Goal: Task Accomplishment & Management: Use online tool/utility

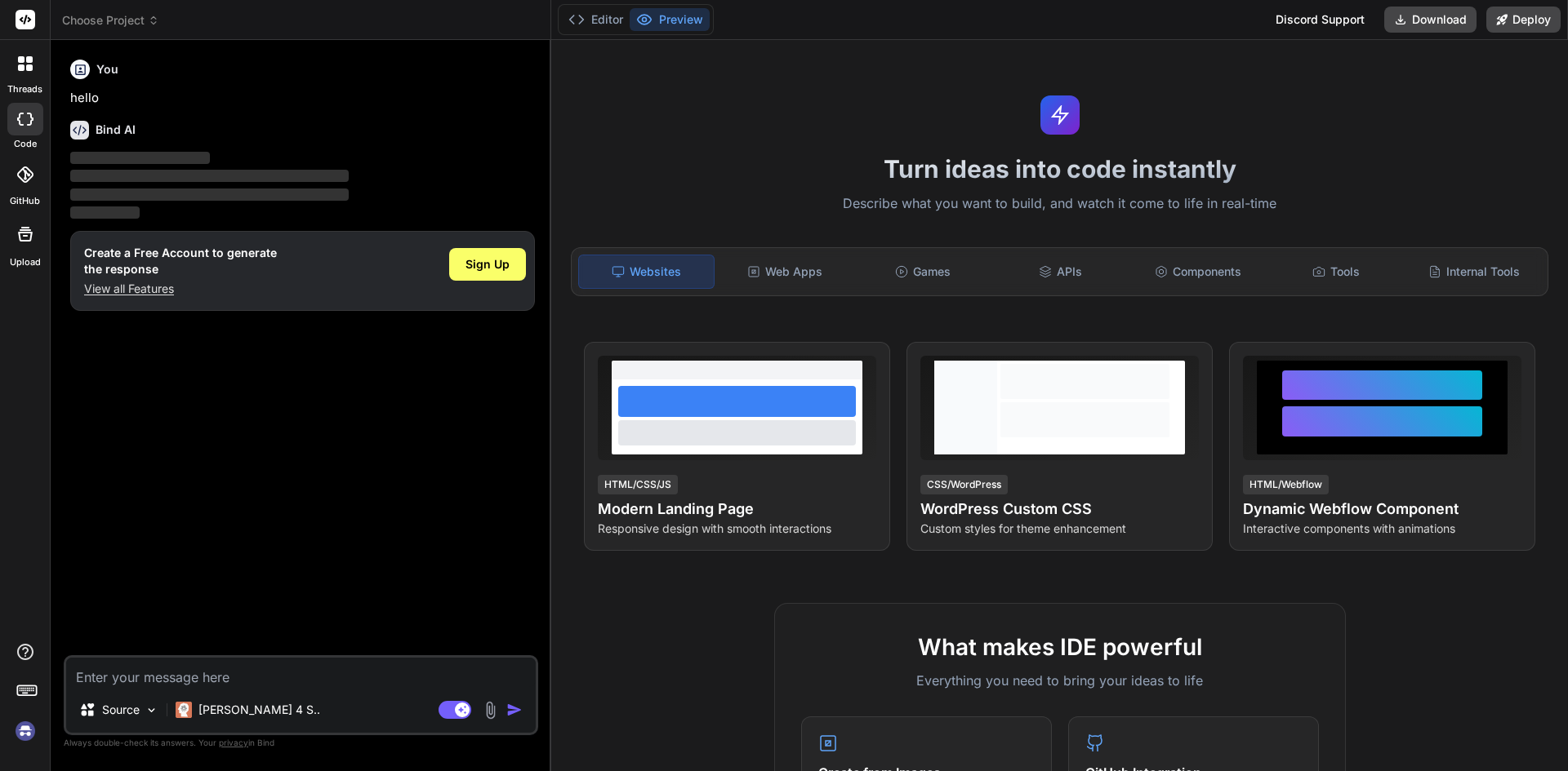
type textarea "x"
click at [487, 267] on span "Sign Up" at bounding box center [487, 264] width 44 height 16
click at [515, 256] on div "Sign Up" at bounding box center [487, 264] width 77 height 32
click at [490, 263] on span "Sign Up" at bounding box center [487, 264] width 44 height 16
click at [297, 681] on textarea at bounding box center [301, 672] width 470 height 30
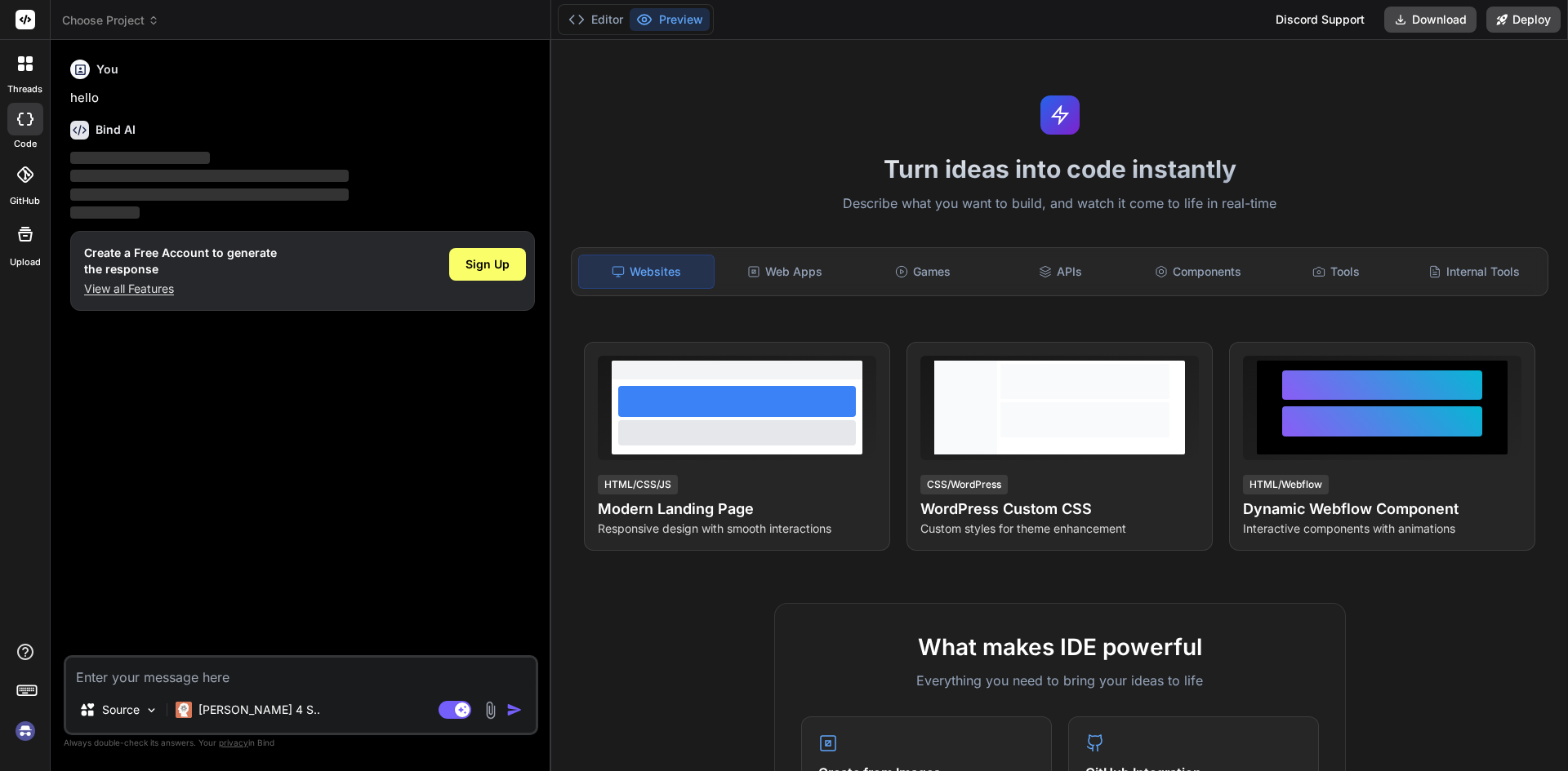
paste textarea "import { useEffect, useState } from "react"; import { Card, Col } from "react-b…"
type textarea "import { useEffect, useState } from "react"; import { Card, Col } from "react-b…"
type textarea "x"
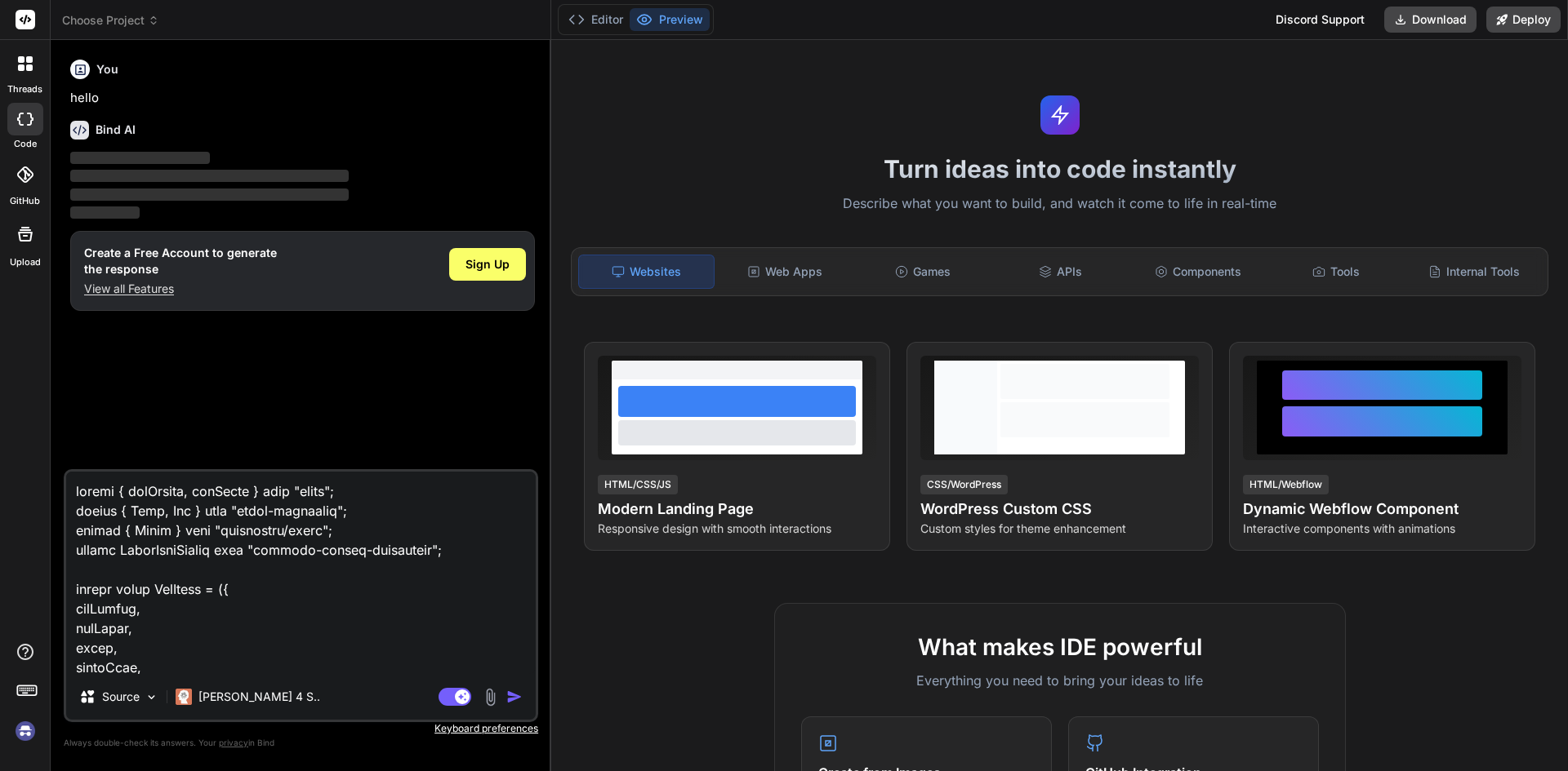
scroll to position [2274, 0]
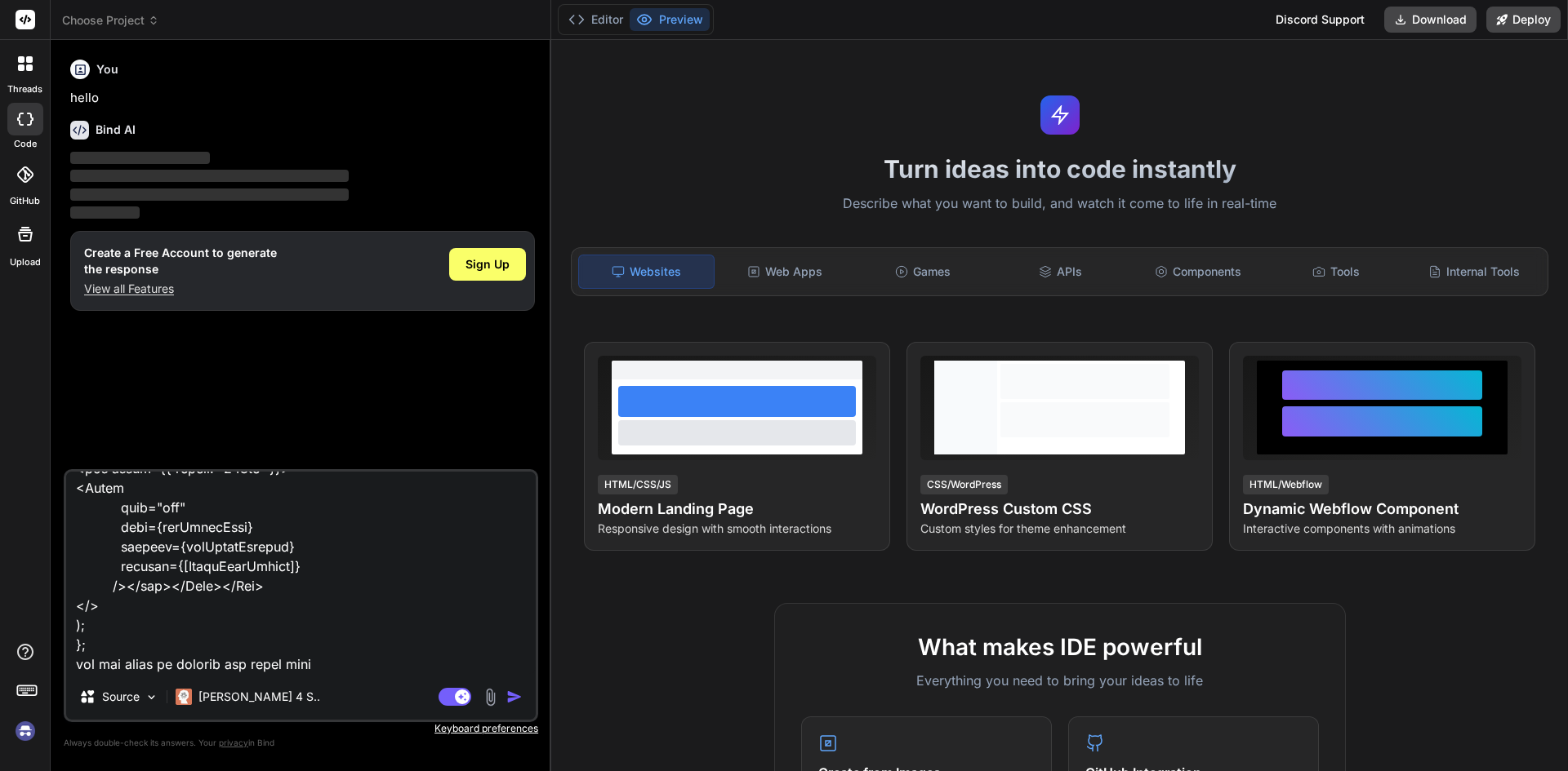
type textarea "import { useEffect, useState } from "react"; import { Card, Col } from "react-b…"
click at [511, 703] on img "button" at bounding box center [515, 697] width 16 height 16
click at [509, 693] on img "button" at bounding box center [515, 697] width 16 height 16
click at [510, 696] on img "button" at bounding box center [515, 697] width 16 height 16
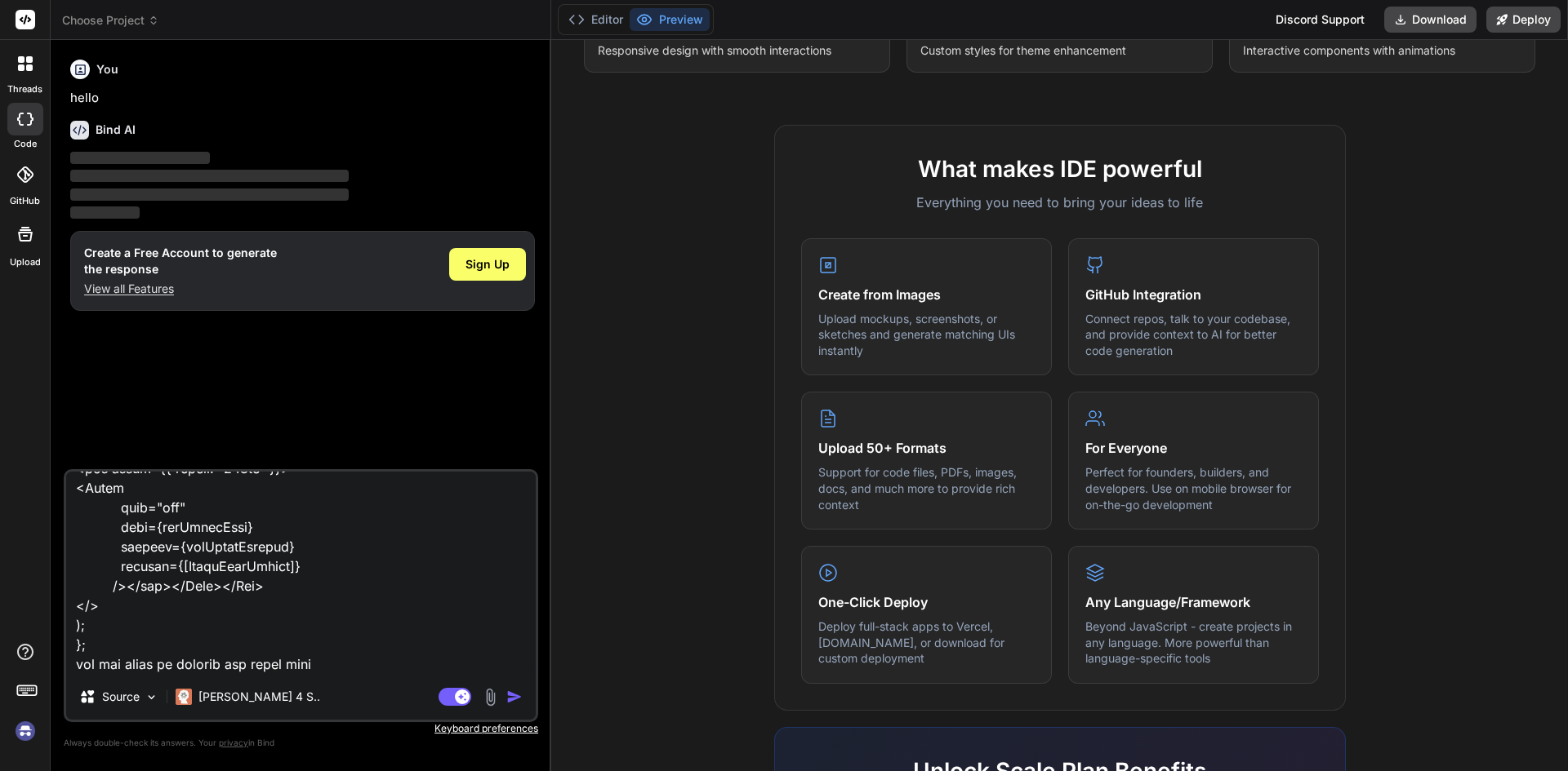
scroll to position [459, 0]
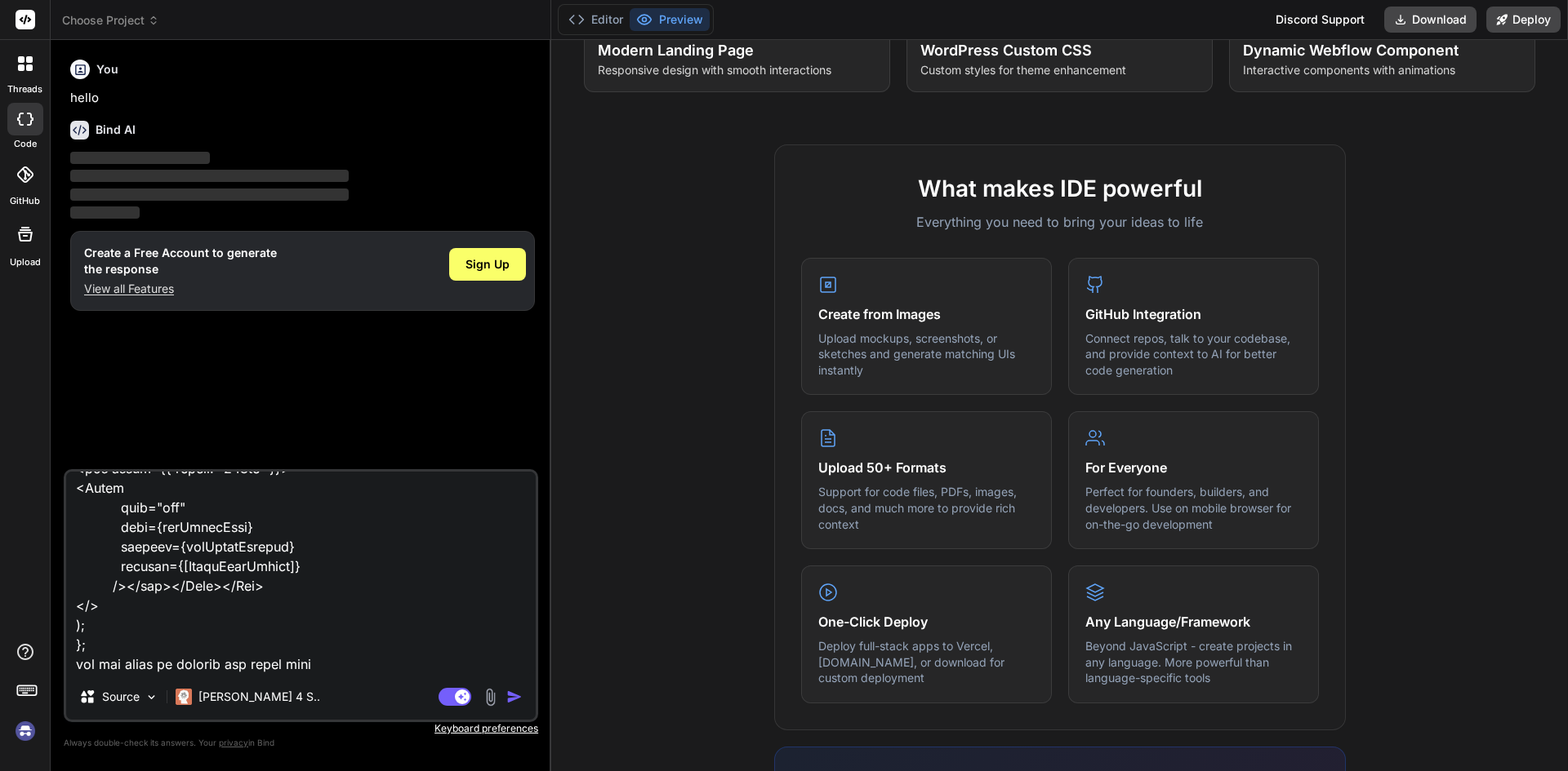
click at [512, 697] on img "button" at bounding box center [515, 697] width 16 height 16
click at [461, 697] on icon at bounding box center [462, 695] width 8 height 8
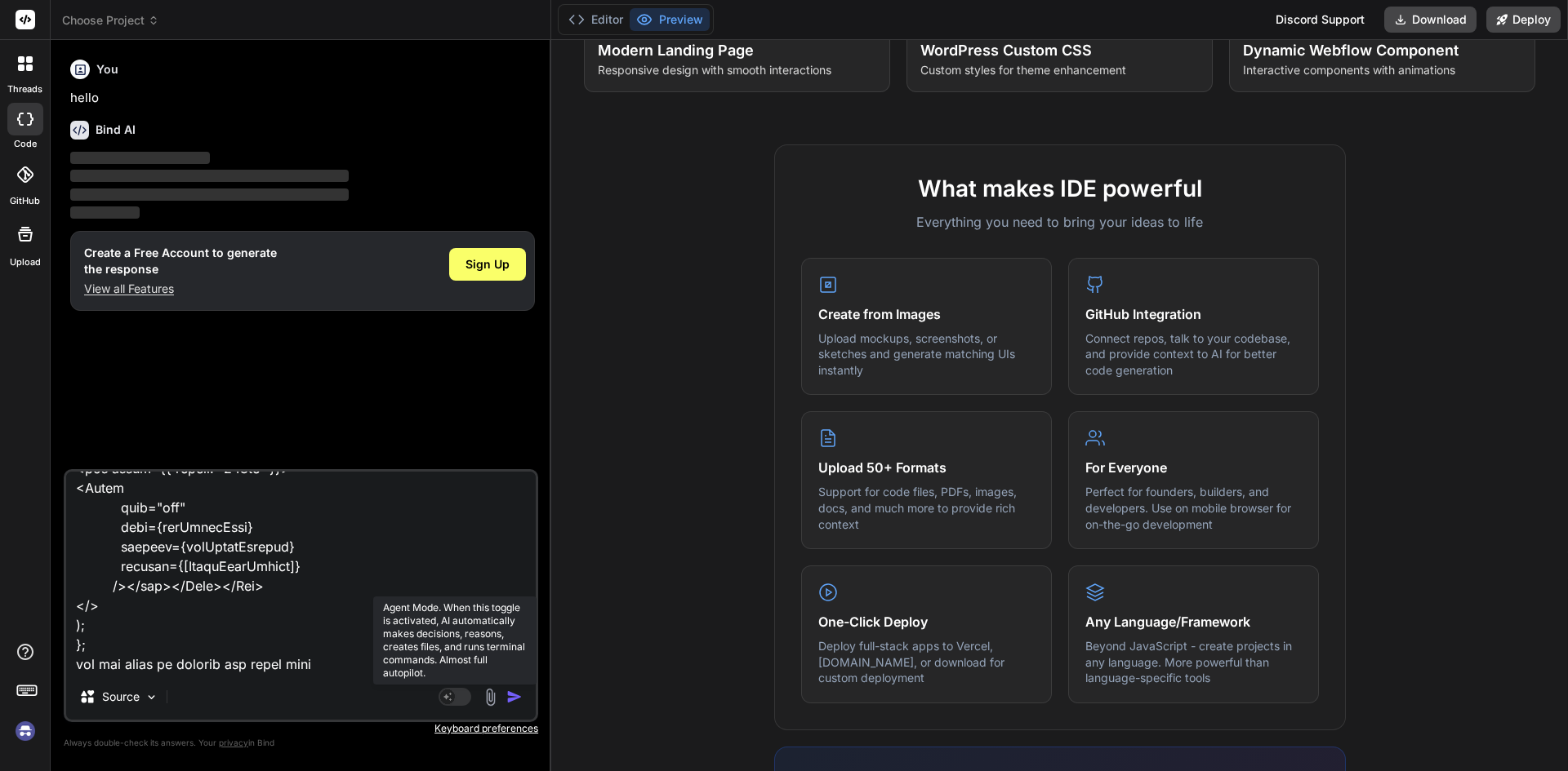
click at [461, 697] on rect at bounding box center [455, 697] width 32 height 18
click at [461, 697] on icon at bounding box center [462, 695] width 8 height 8
click at [461, 697] on rect at bounding box center [455, 697] width 32 height 18
click at [461, 697] on icon at bounding box center [462, 695] width 8 height 8
click at [461, 697] on rect at bounding box center [455, 697] width 32 height 18
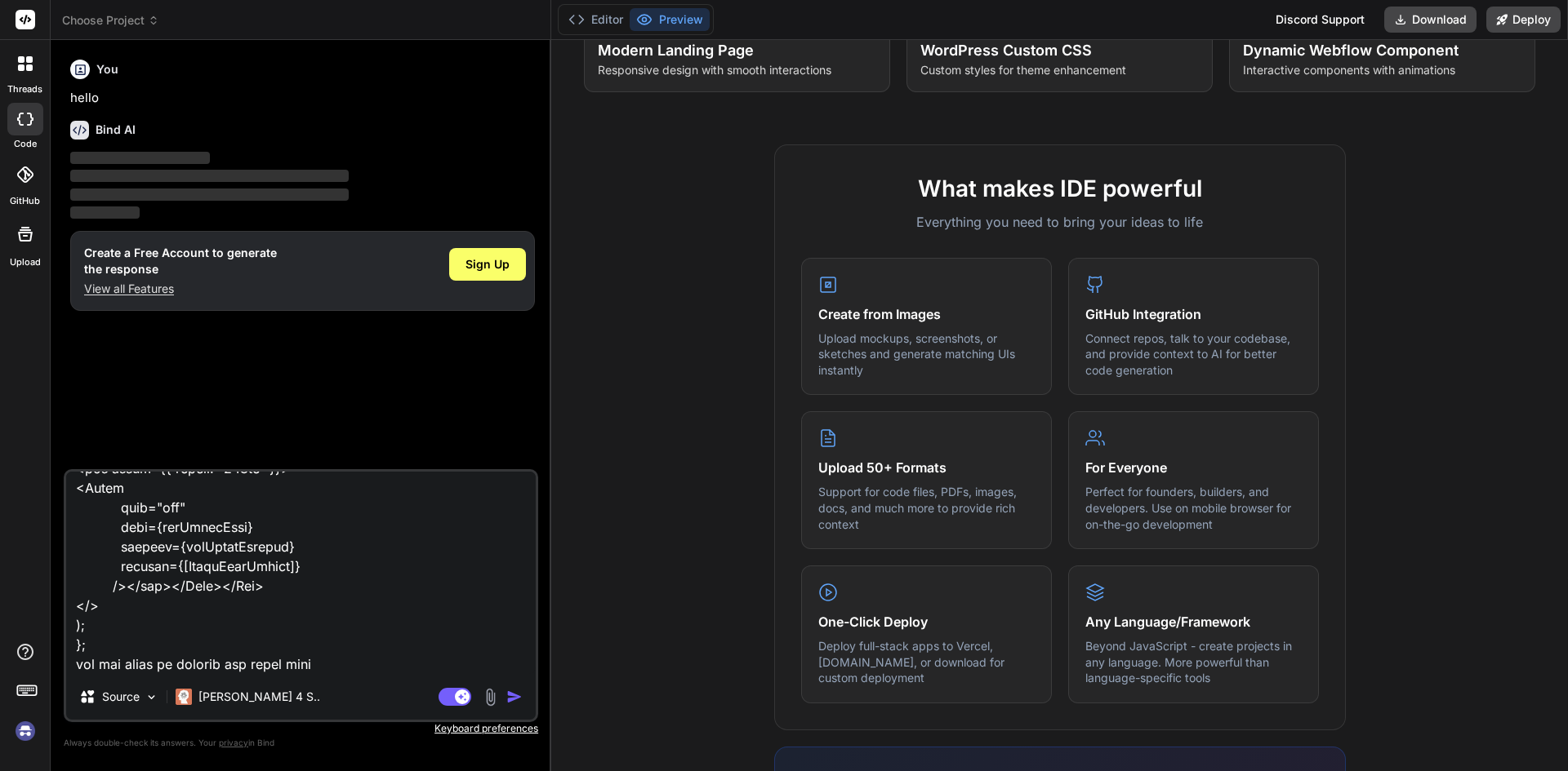
click at [500, 691] on div "Agent Mode. When this toggle is activated, AI automatically makes decisions, re…" at bounding box center [482, 697] width 94 height 20
click at [490, 266] on span "Sign Up" at bounding box center [487, 264] width 44 height 16
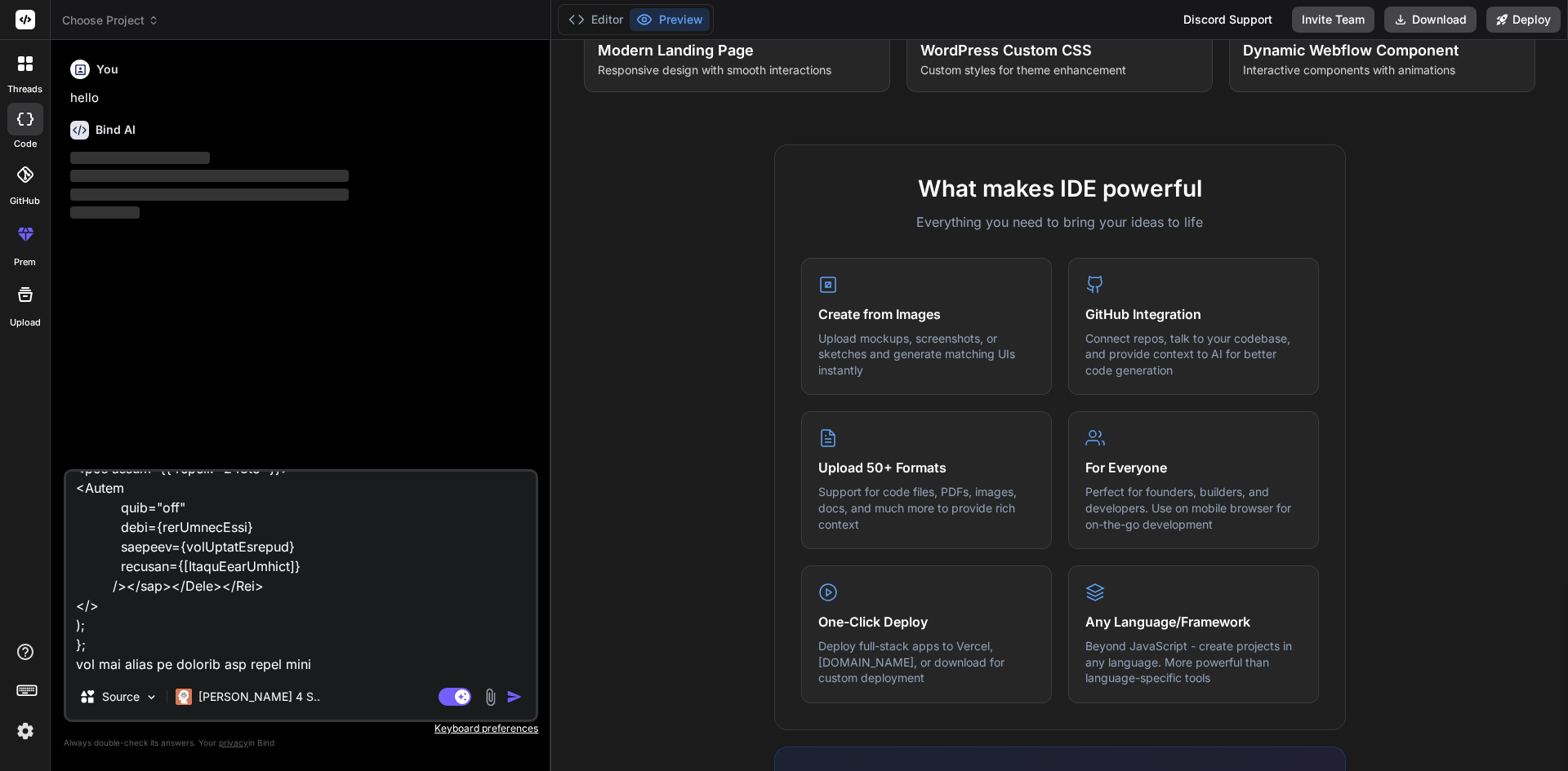
click at [513, 692] on img "button" at bounding box center [515, 697] width 16 height 16
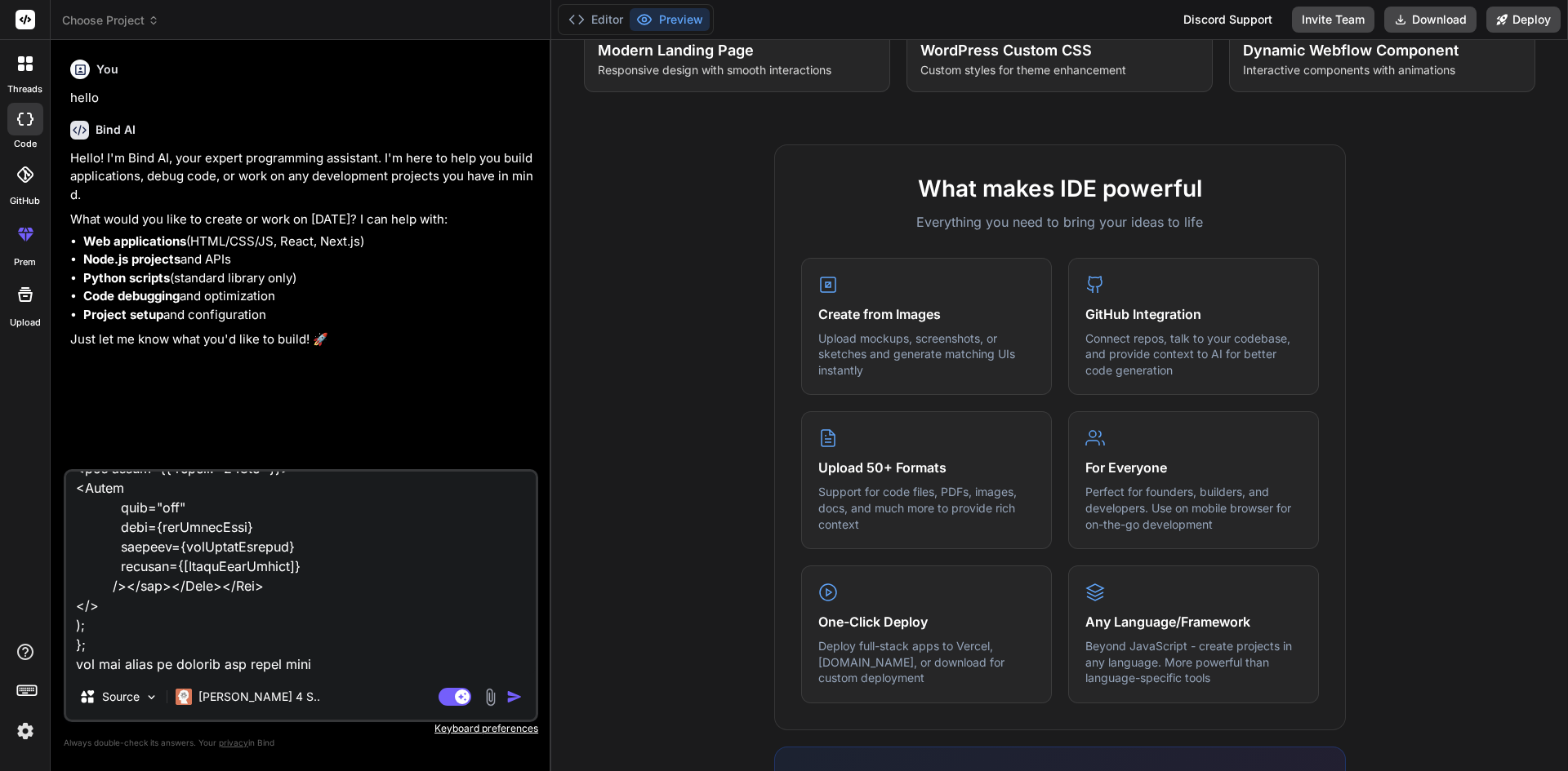
click at [510, 700] on img "button" at bounding box center [515, 697] width 16 height 16
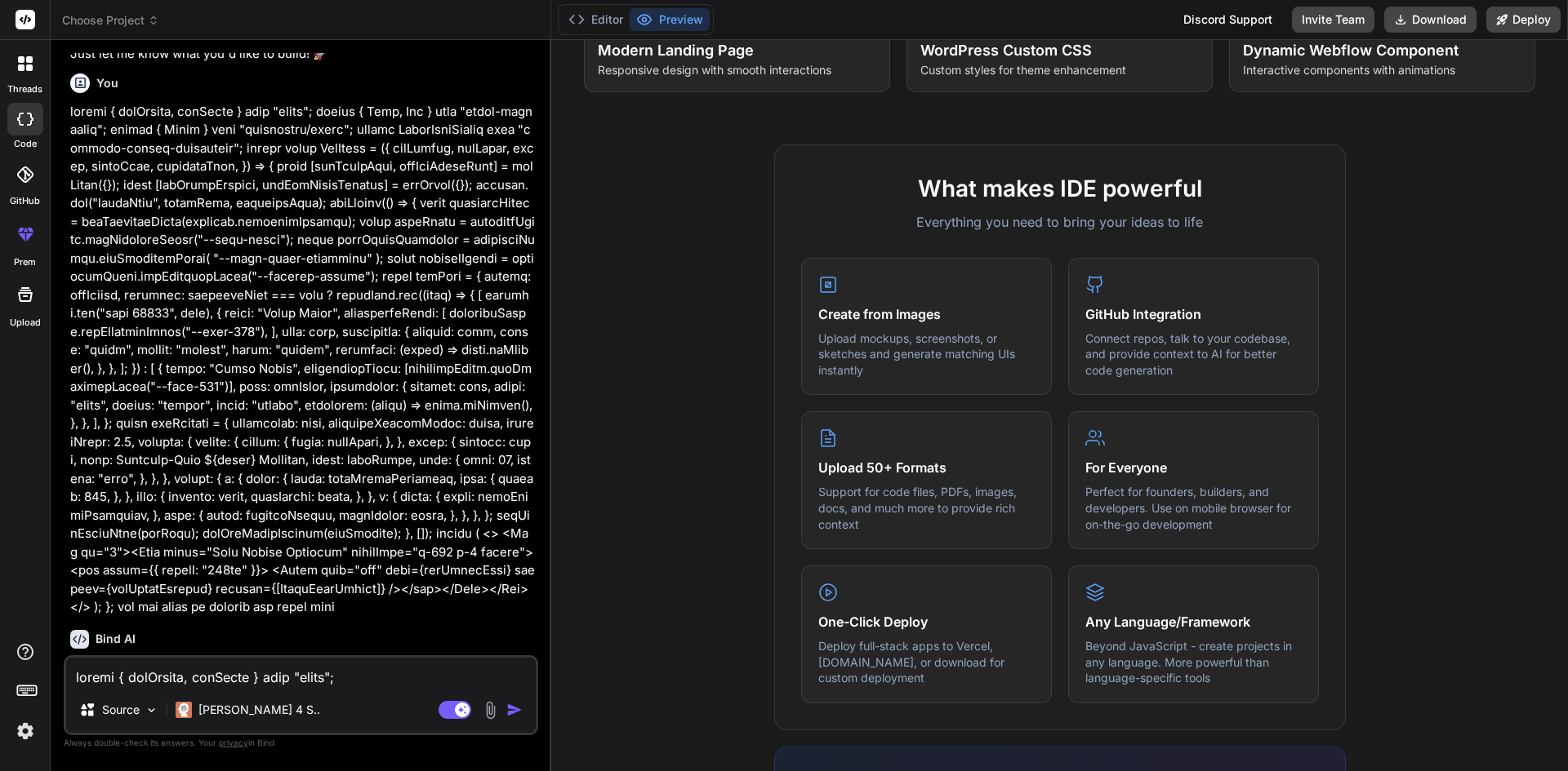
scroll to position [300, 0]
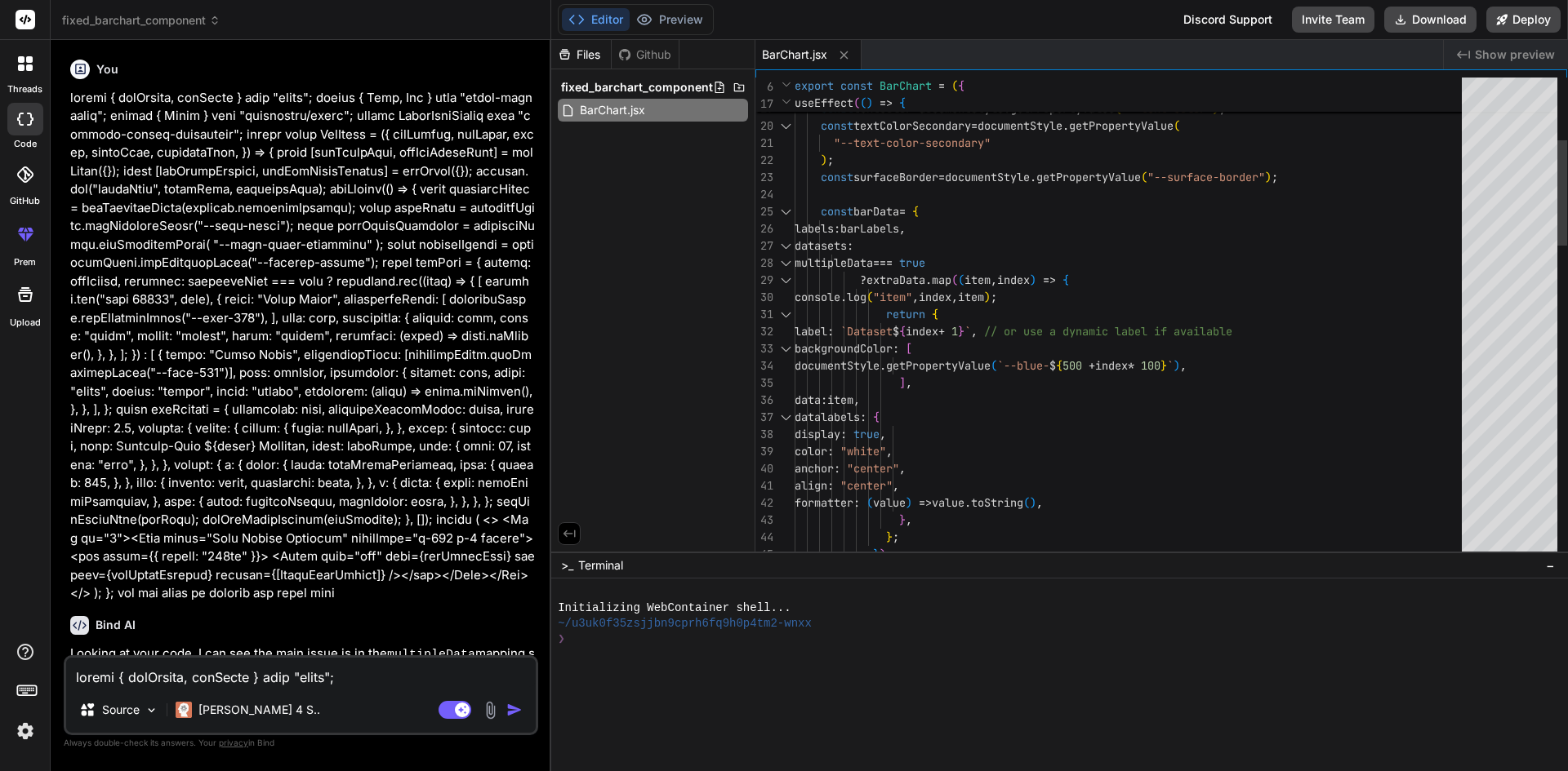
type textarea "x"
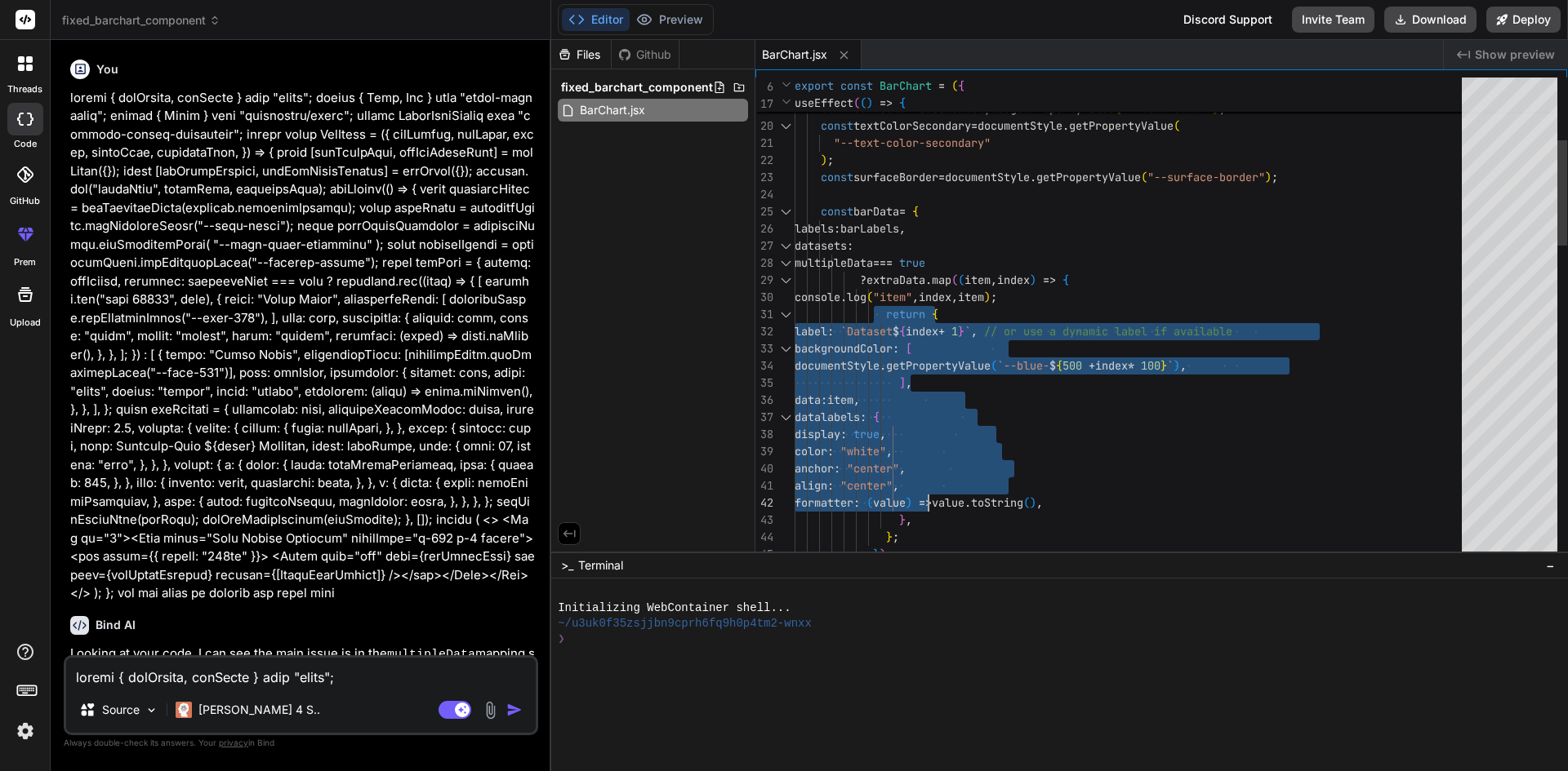
drag, startPoint x: 884, startPoint y: 309, endPoint x: 942, endPoint y: 501, distance: 200.6
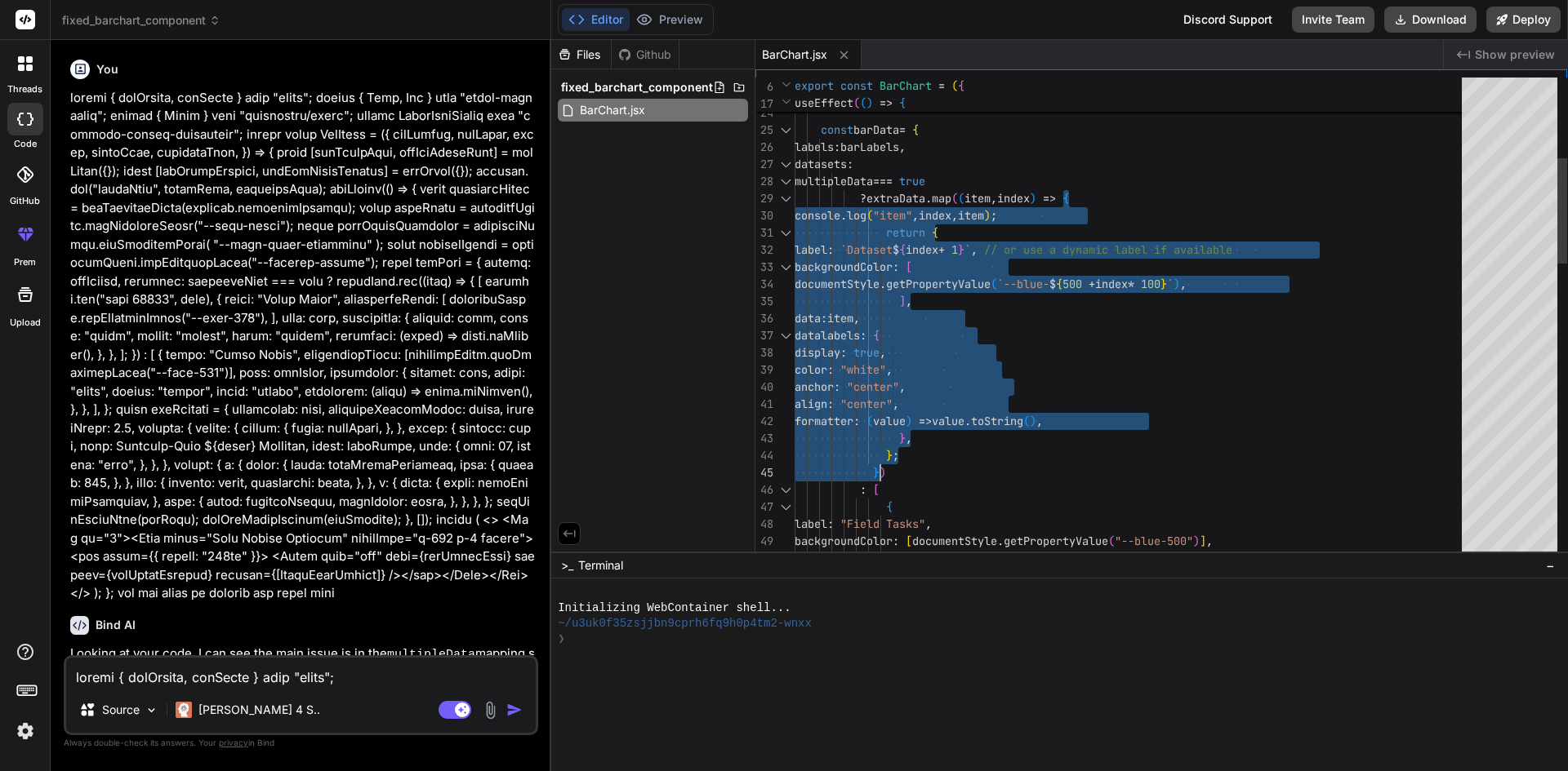
drag, startPoint x: 1078, startPoint y: 195, endPoint x: 883, endPoint y: 466, distance: 333.9
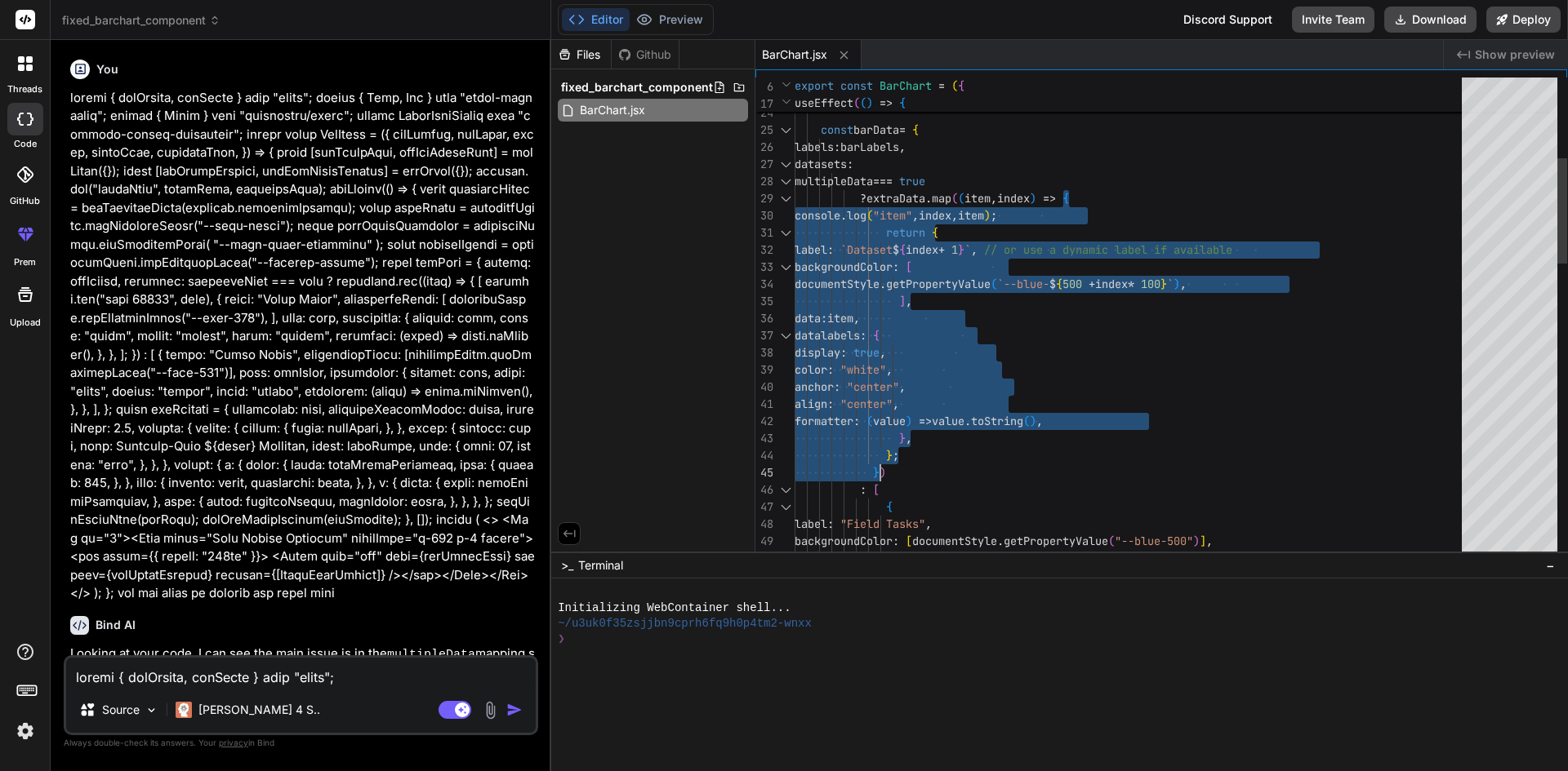
drag, startPoint x: 1078, startPoint y: 197, endPoint x: 916, endPoint y: 470, distance: 317.4
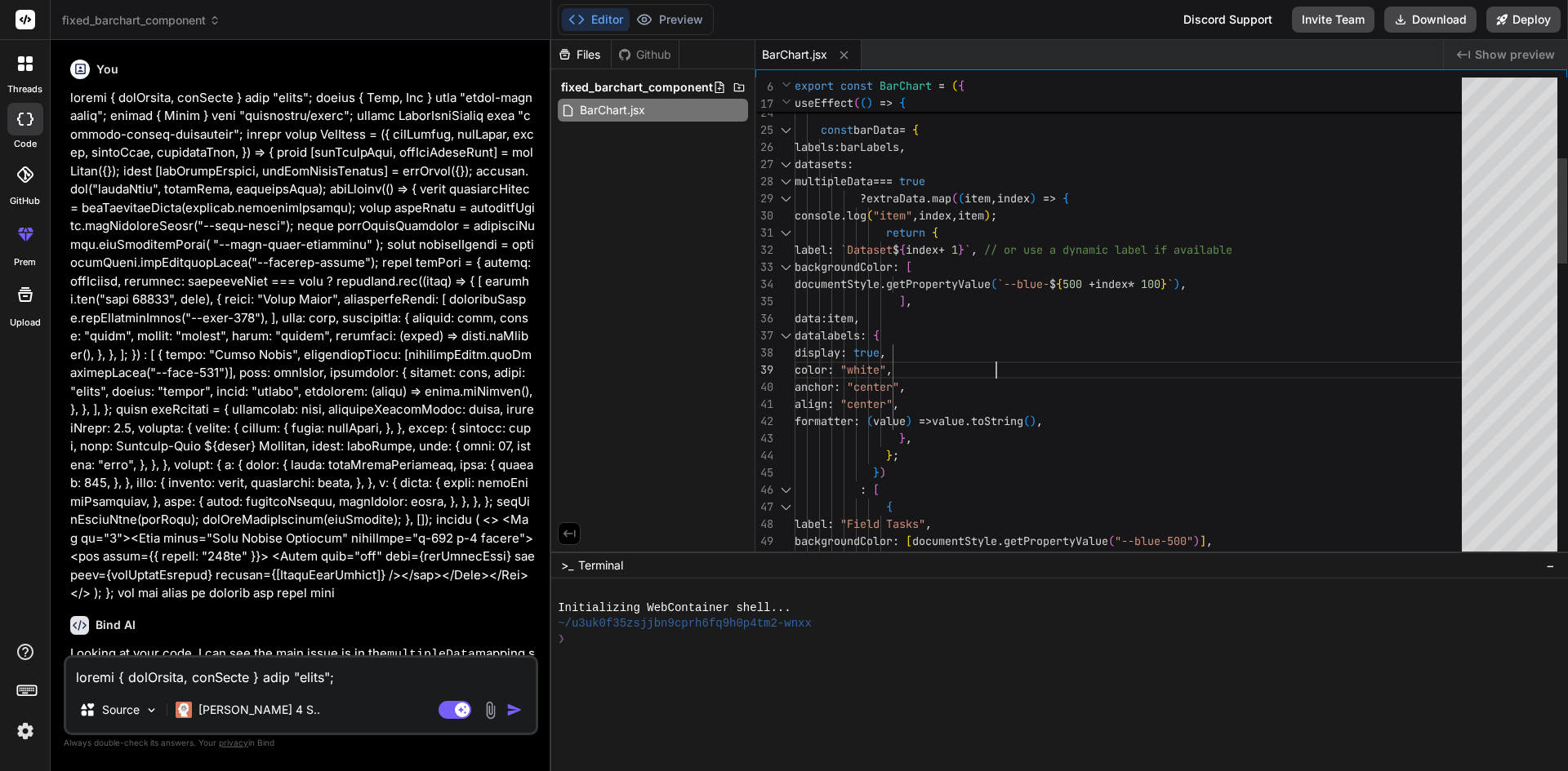
drag, startPoint x: 888, startPoint y: 322, endPoint x: 1023, endPoint y: 326, distance: 135.1
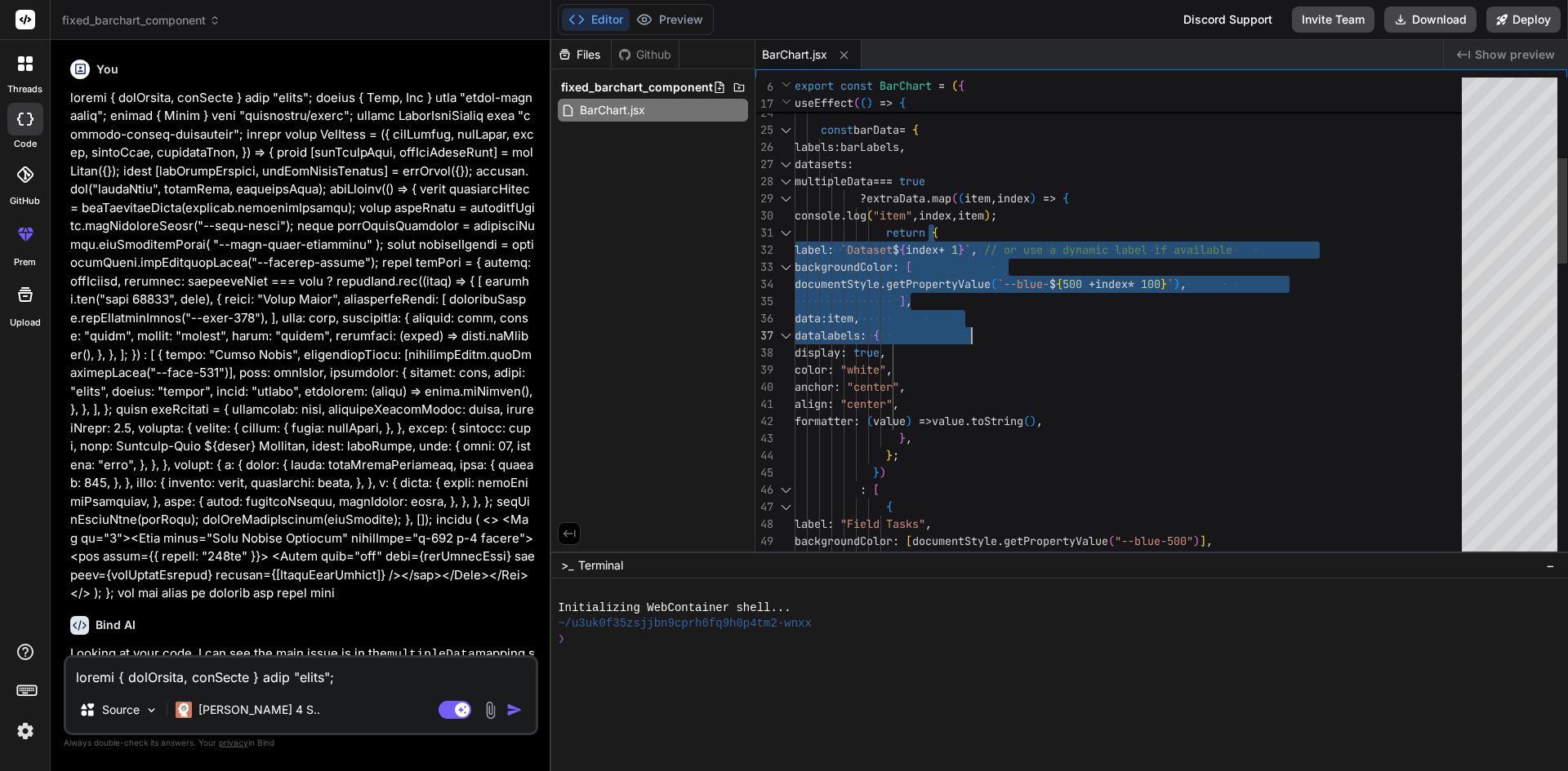
drag, startPoint x: 938, startPoint y: 225, endPoint x: 978, endPoint y: 329, distance: 111.4
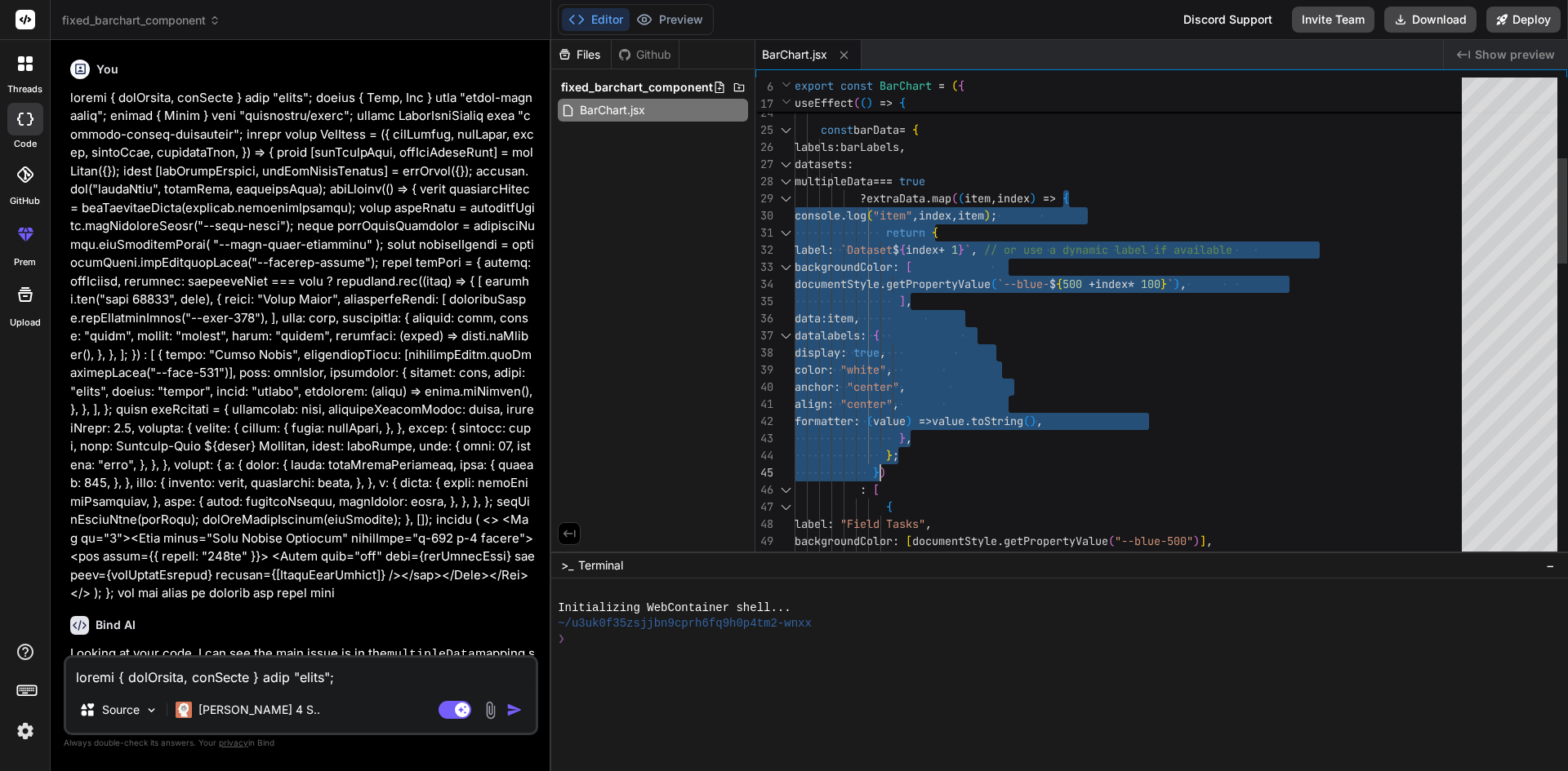
drag, startPoint x: 1081, startPoint y: 193, endPoint x: 981, endPoint y: 236, distance: 108.9
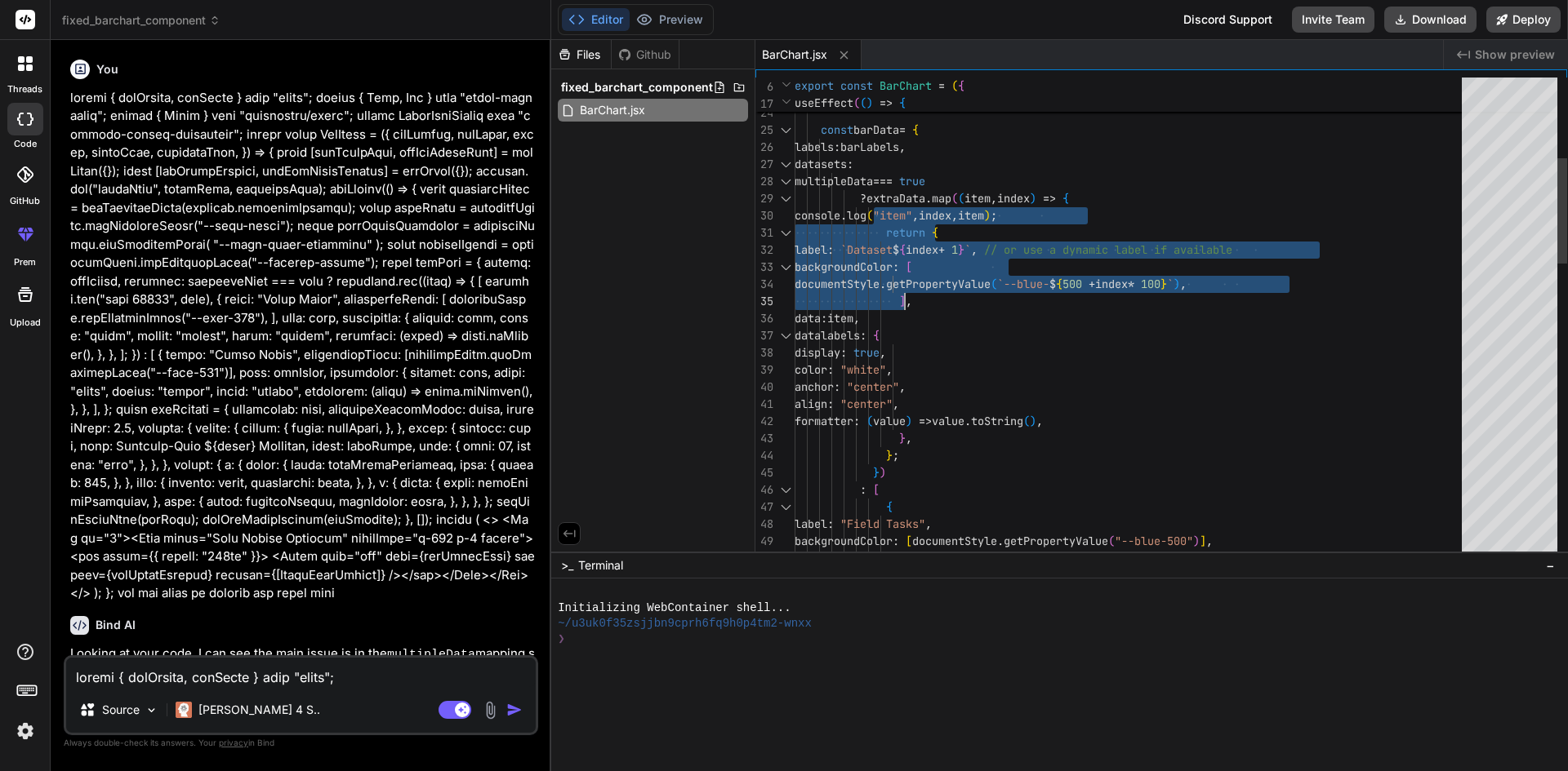
drag, startPoint x: 872, startPoint y: 200, endPoint x: 932, endPoint y: 301, distance: 117.5
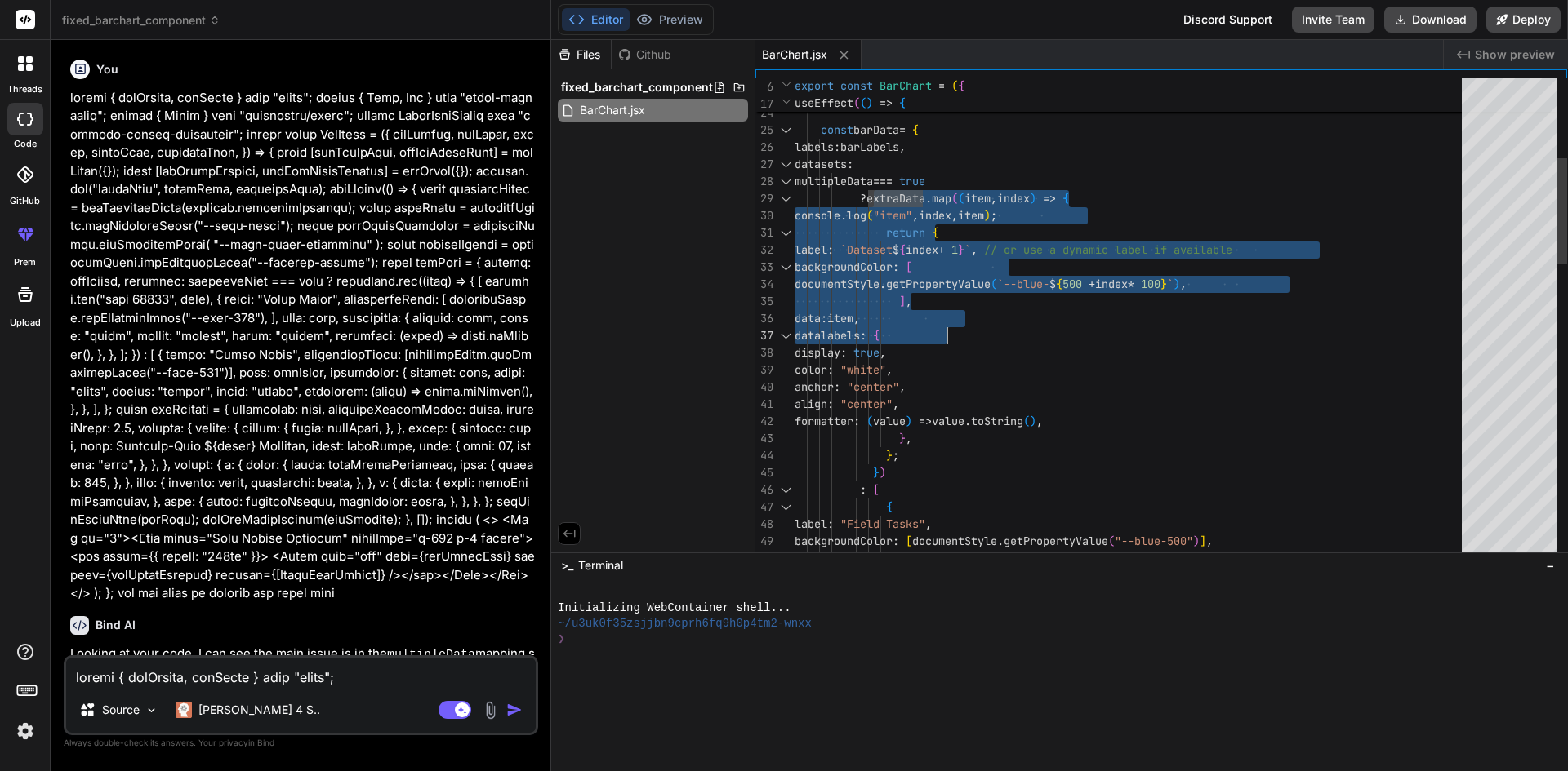
type textarea ""--text-color-secondary" ); const surfaceBorder = documentStyle.getPropertyValu…"
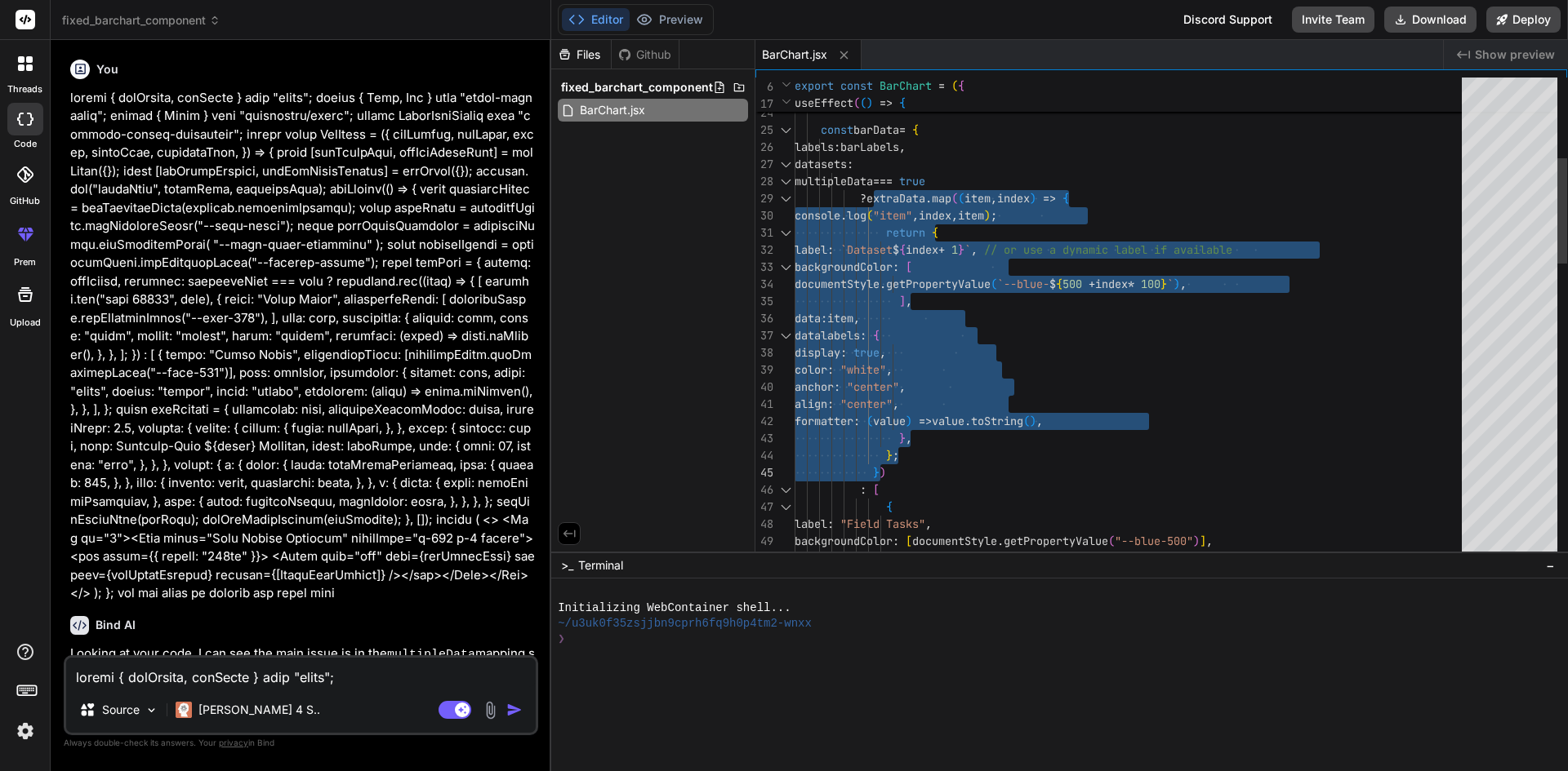
drag, startPoint x: 871, startPoint y: 198, endPoint x: 969, endPoint y: 467, distance: 286.3
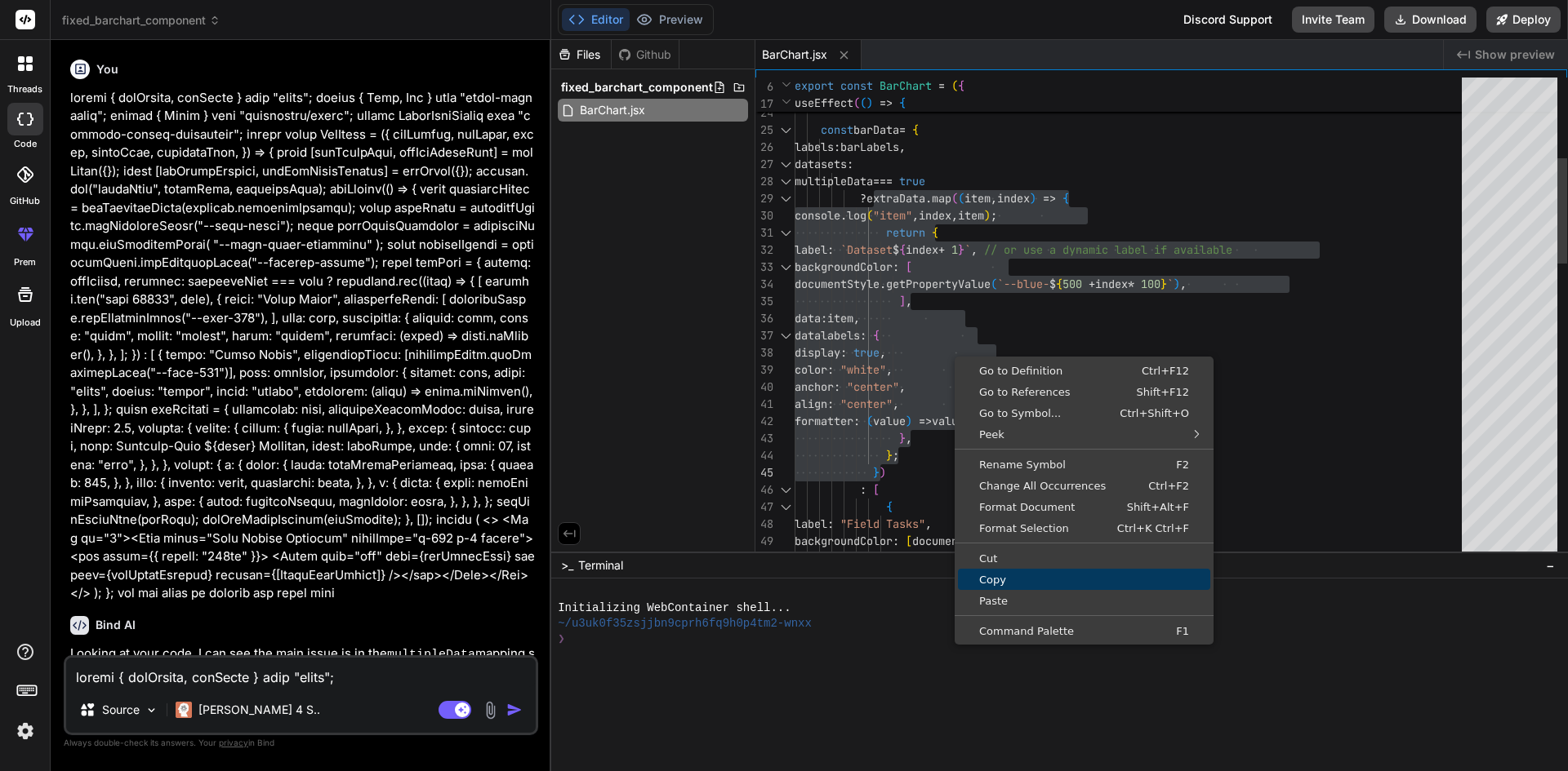
click at [976, 583] on span "Copy" at bounding box center [1084, 580] width 252 height 11
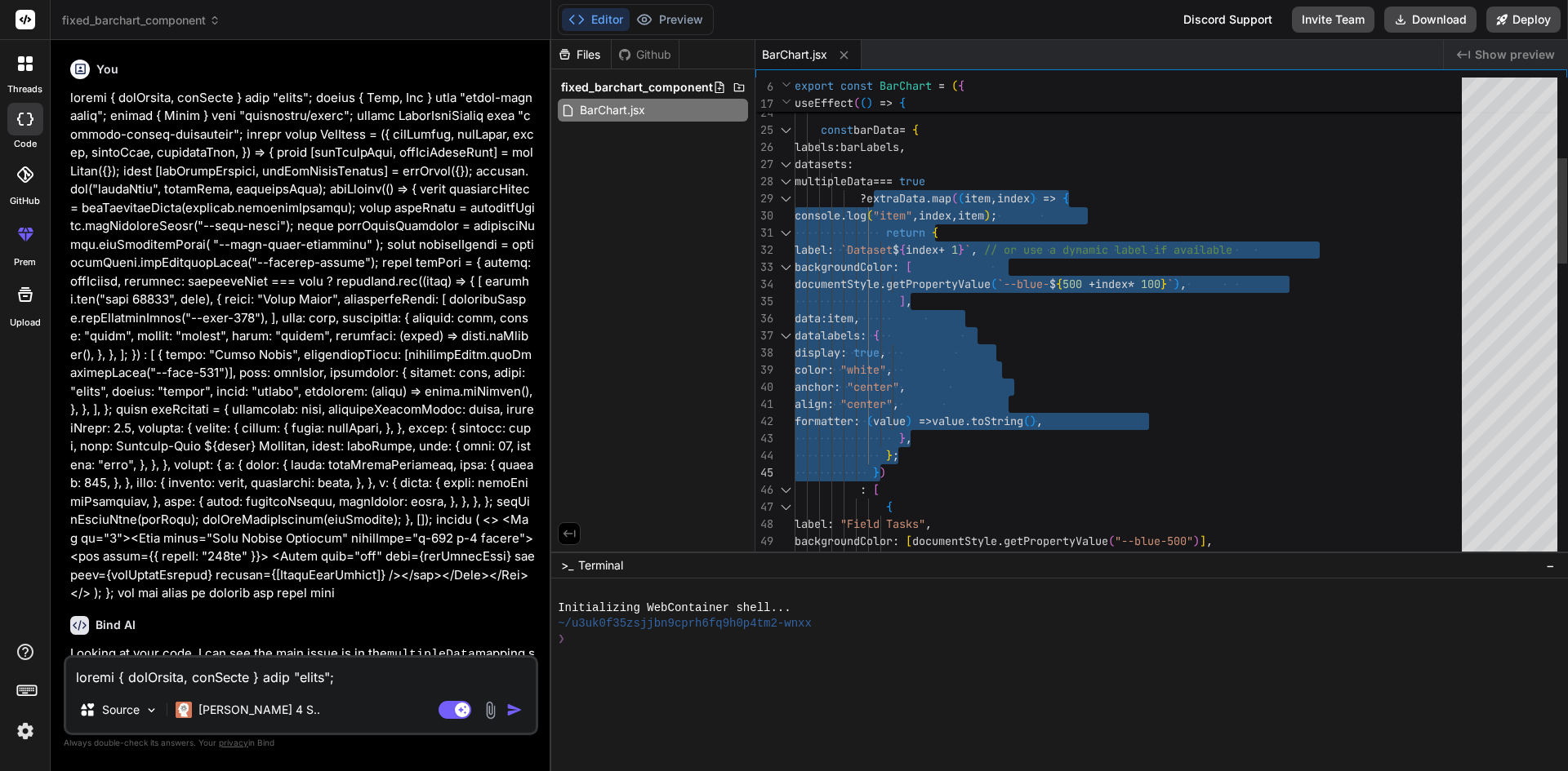
click at [286, 700] on div "Source Claude 4 S.." at bounding box center [301, 713] width 470 height 40
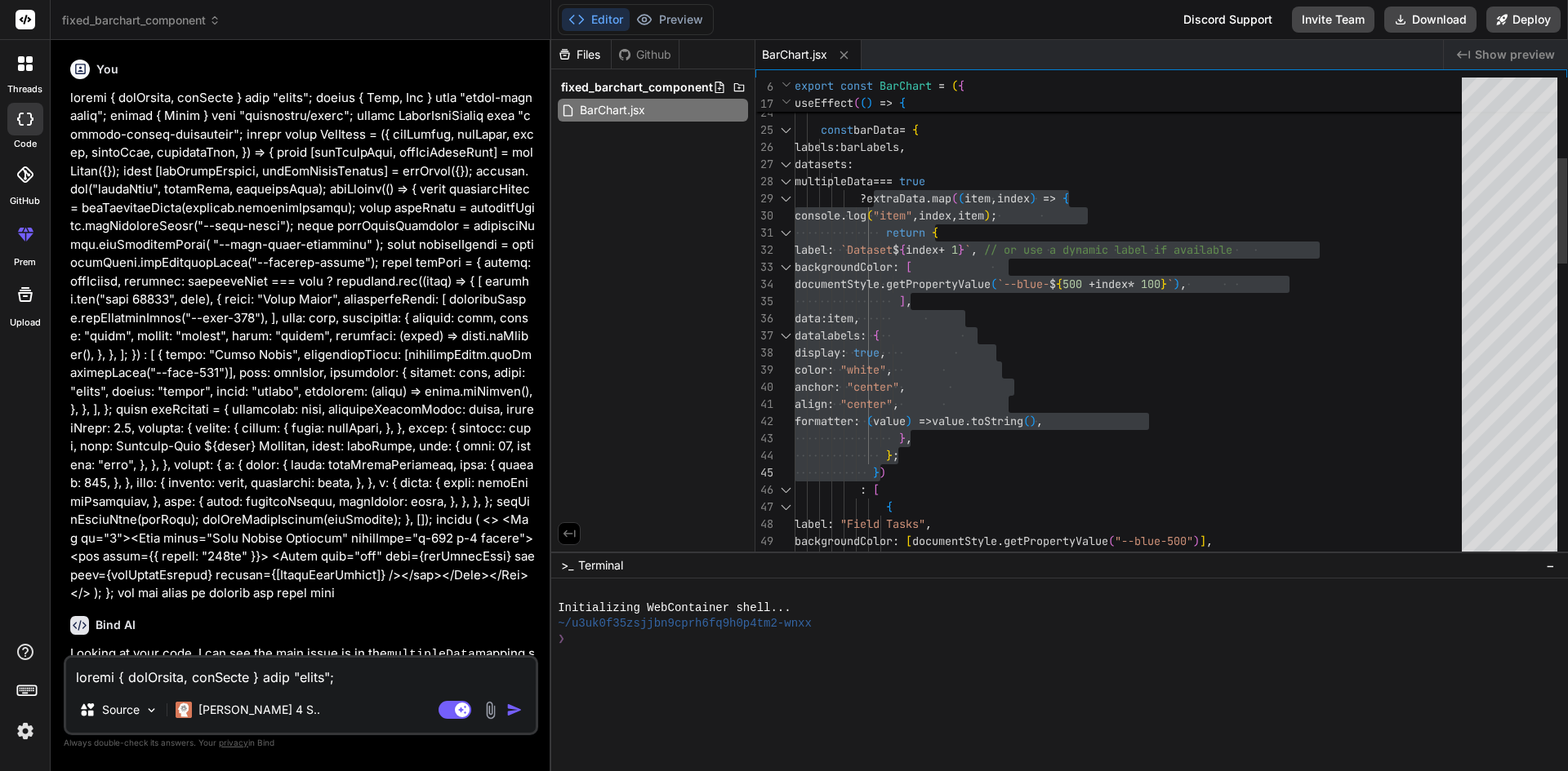
click at [284, 682] on textarea at bounding box center [301, 672] width 470 height 30
paste textarea "BarChart.jsx:28 Uncaught ReferenceError: xtraData is not defined at BarChart.js…"
type textarea "BarChart.jsx:28 Uncaught ReferenceError: xtraData is not defined at BarChart.js…"
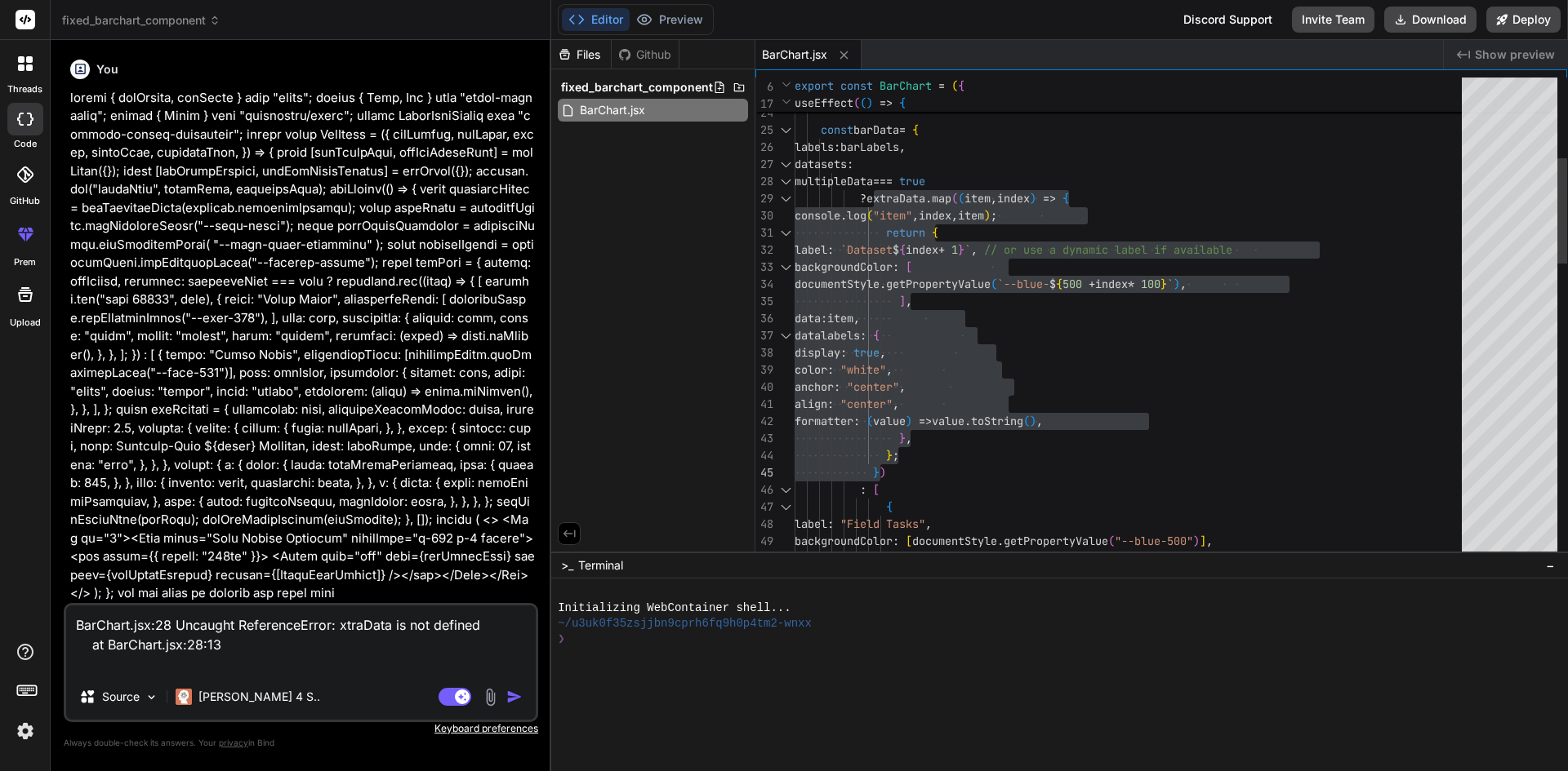
type textarea "x"
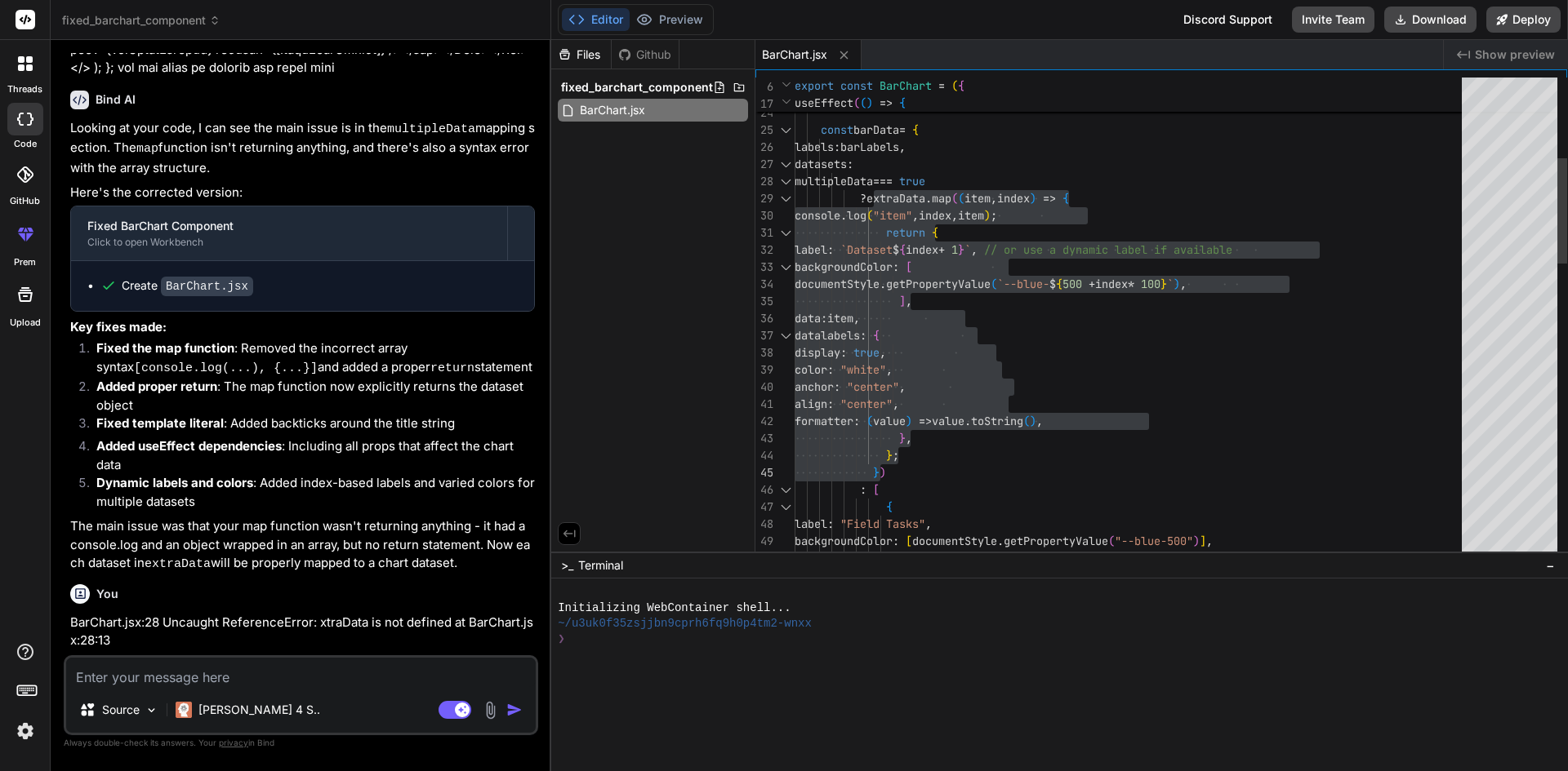
scroll to position [928, 0]
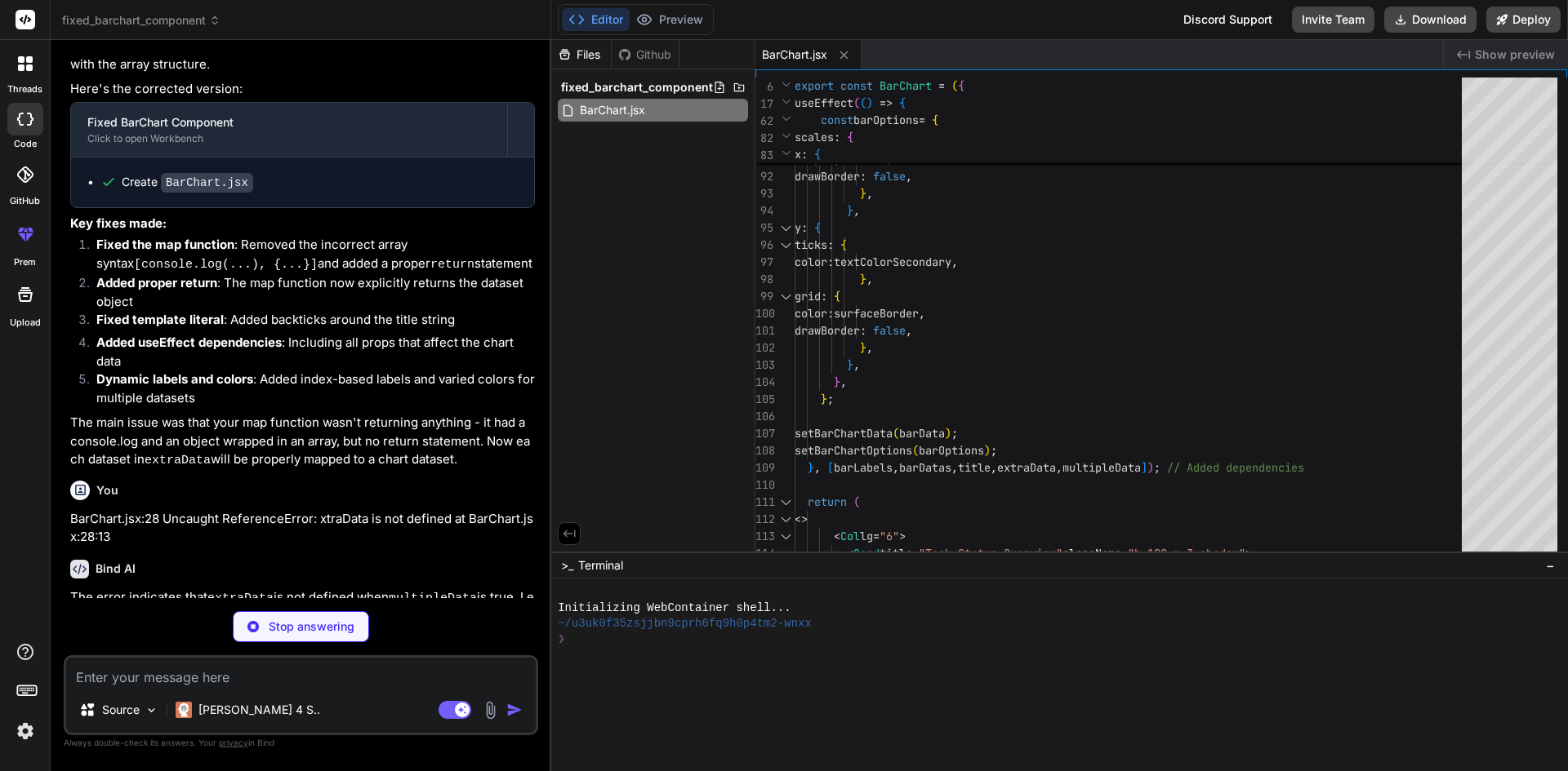
type textarea "x"
type textarea "/> </div> </Card> </Col> </> ); };"
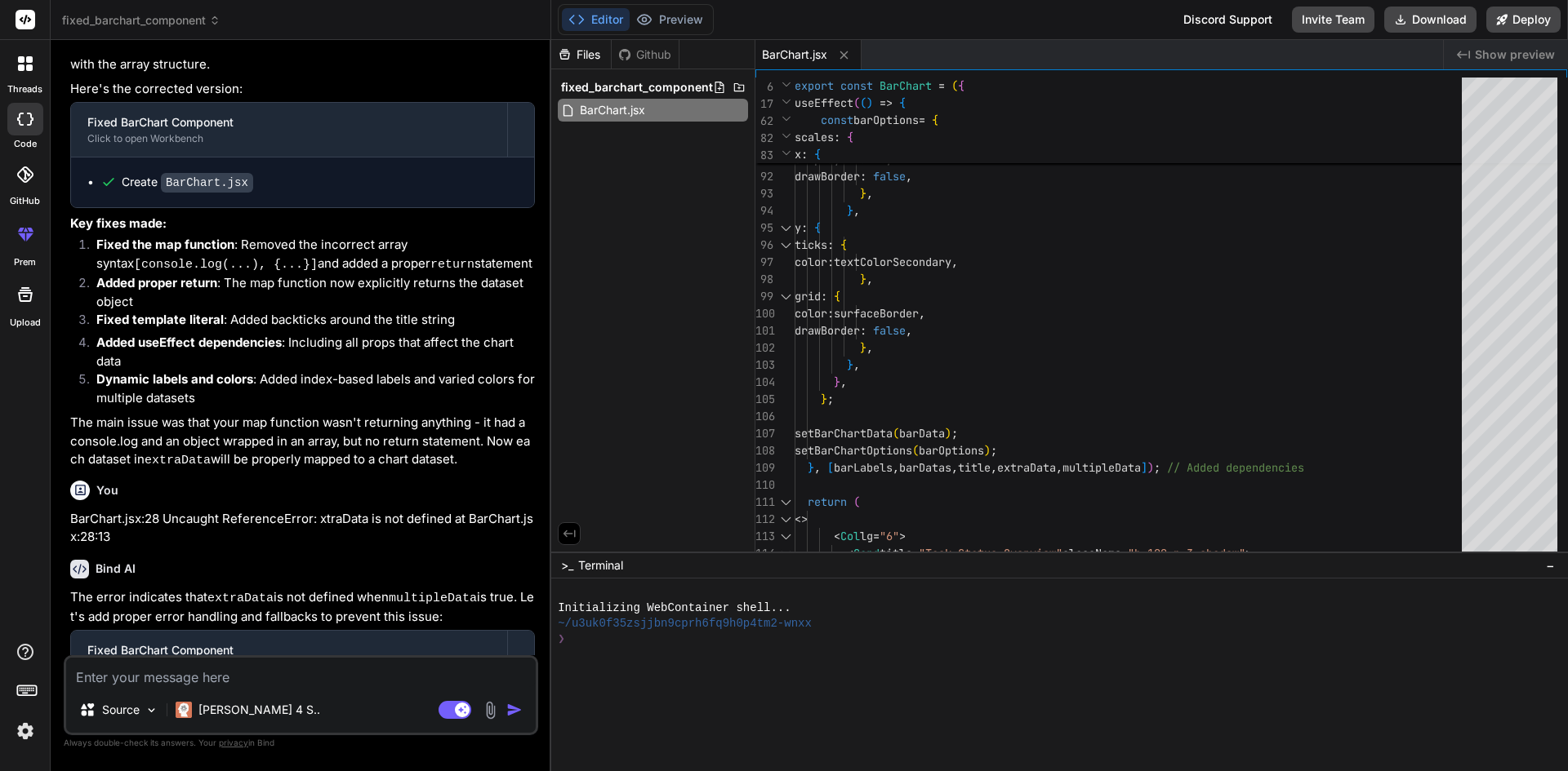
type textarea "x"
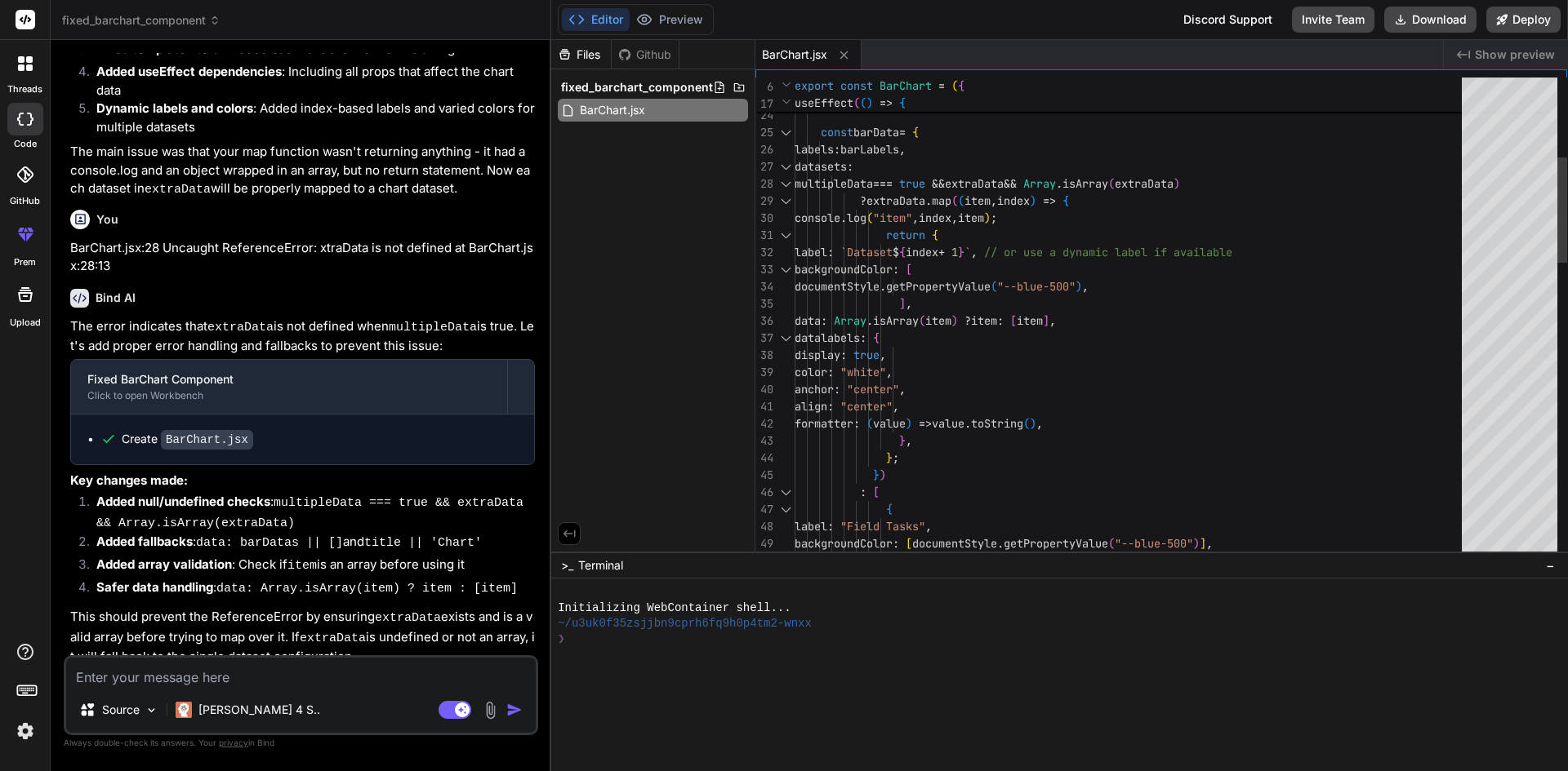
type textarea "return { label: `Dataset ${index + 1}`, // or use a dynamic label if available …"
drag, startPoint x: 895, startPoint y: 324, endPoint x: 1037, endPoint y: 321, distance: 142.0
drag, startPoint x: 1056, startPoint y: 345, endPoint x: 957, endPoint y: 336, distance: 99.4
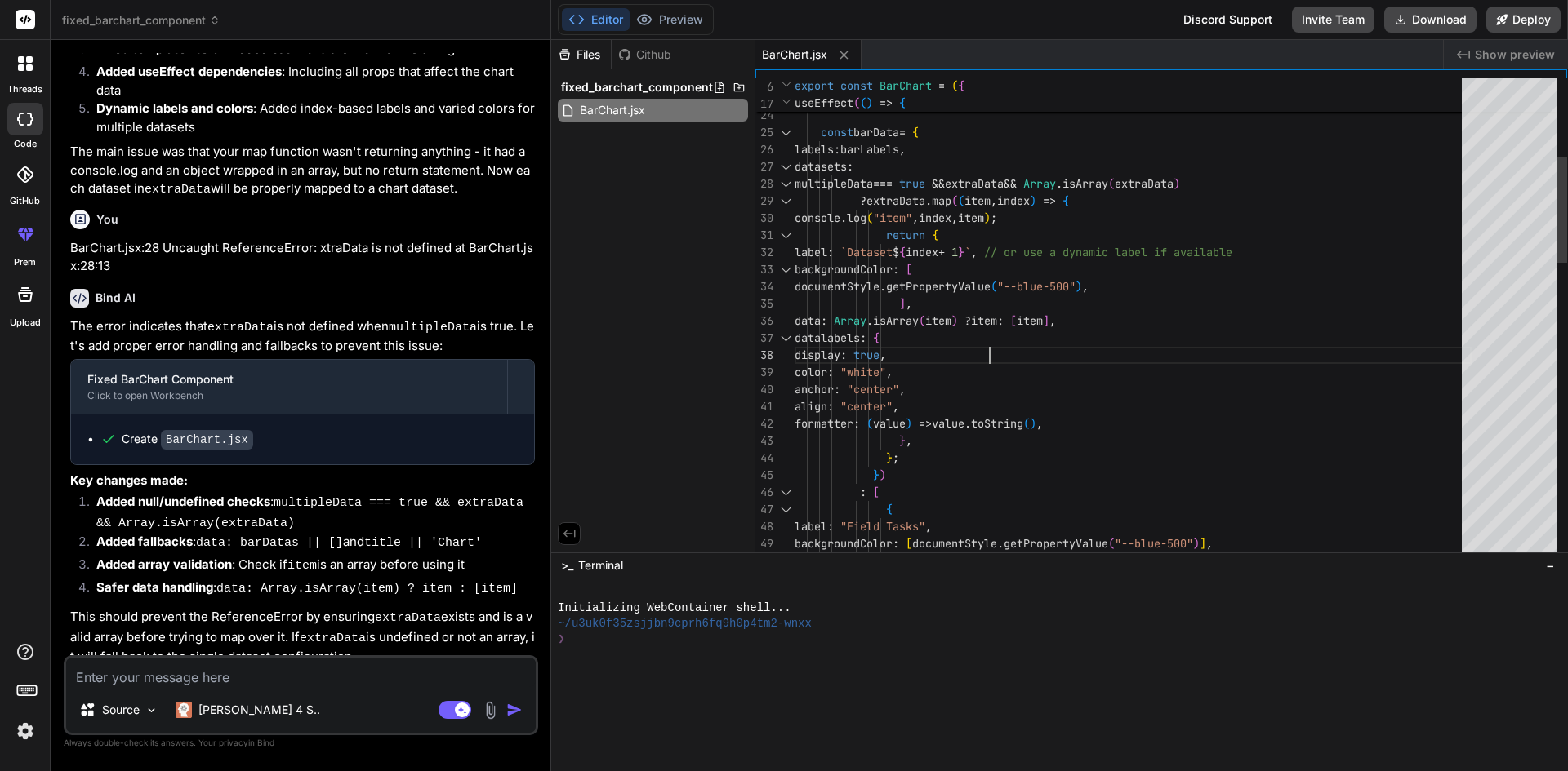
drag, startPoint x: 898, startPoint y: 322, endPoint x: 1171, endPoint y: 308, distance: 273.4
drag, startPoint x: 1192, startPoint y: 320, endPoint x: 989, endPoint y: 324, distance: 203.0
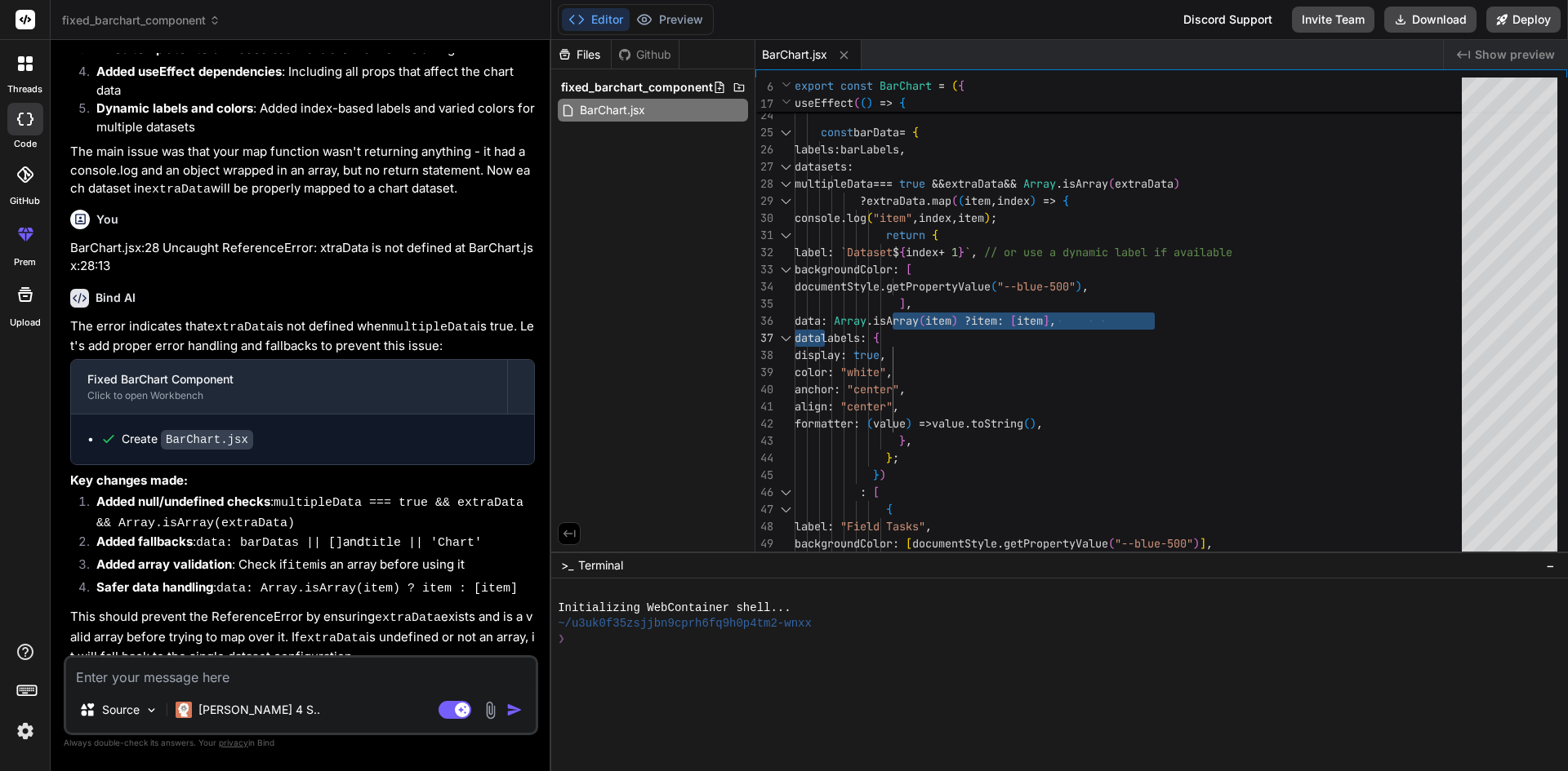
click at [257, 678] on textarea at bounding box center [301, 672] width 470 height 30
paste textarea "BarChart.jsx:28 Uncaught ReferenceError: xtraData is not defined at BarChart.js…"
type textarea "BarChart.jsx:28 Uncaught ReferenceError: xtraData is not defined at BarChart.js…"
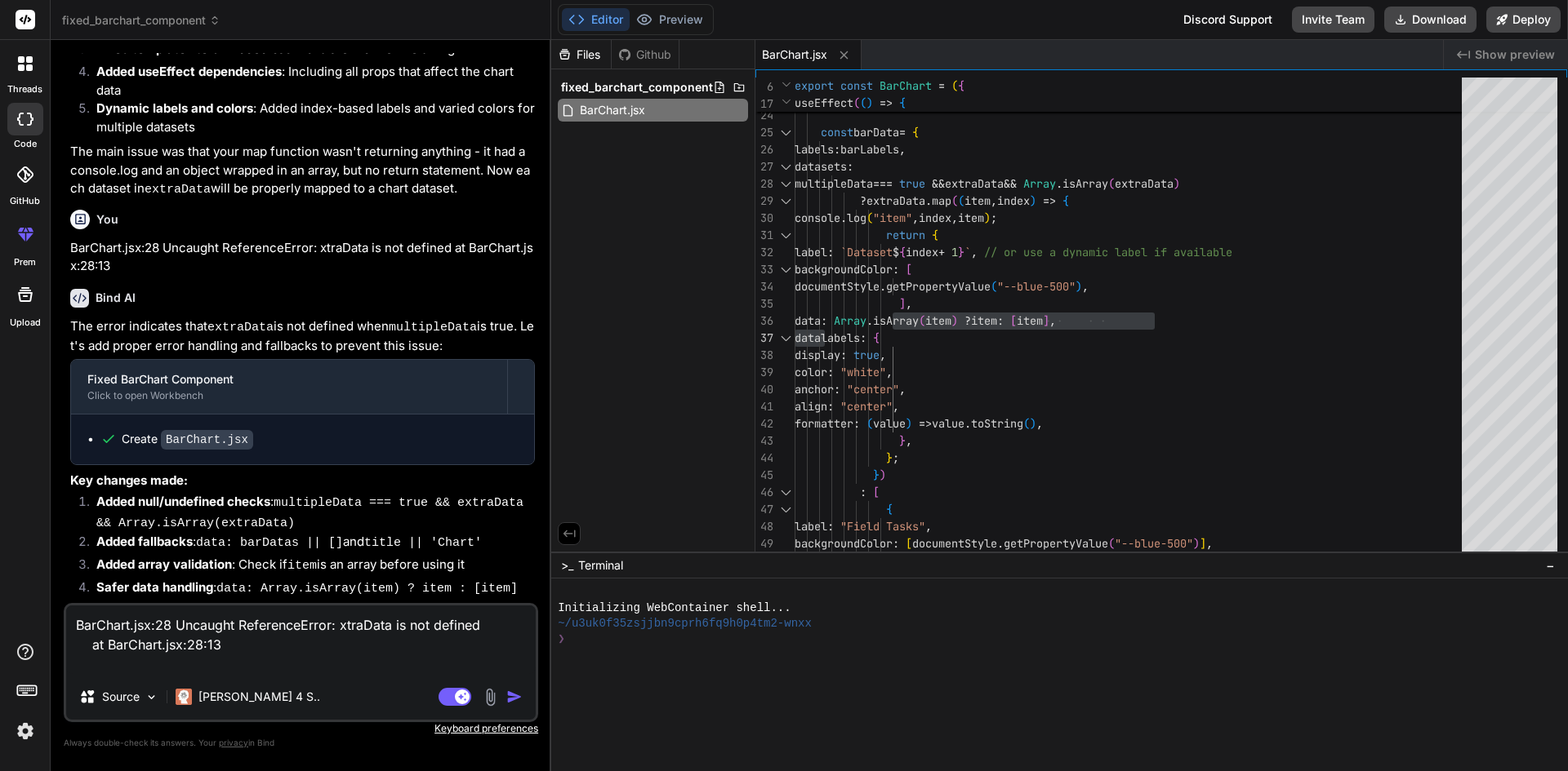
type textarea "x"
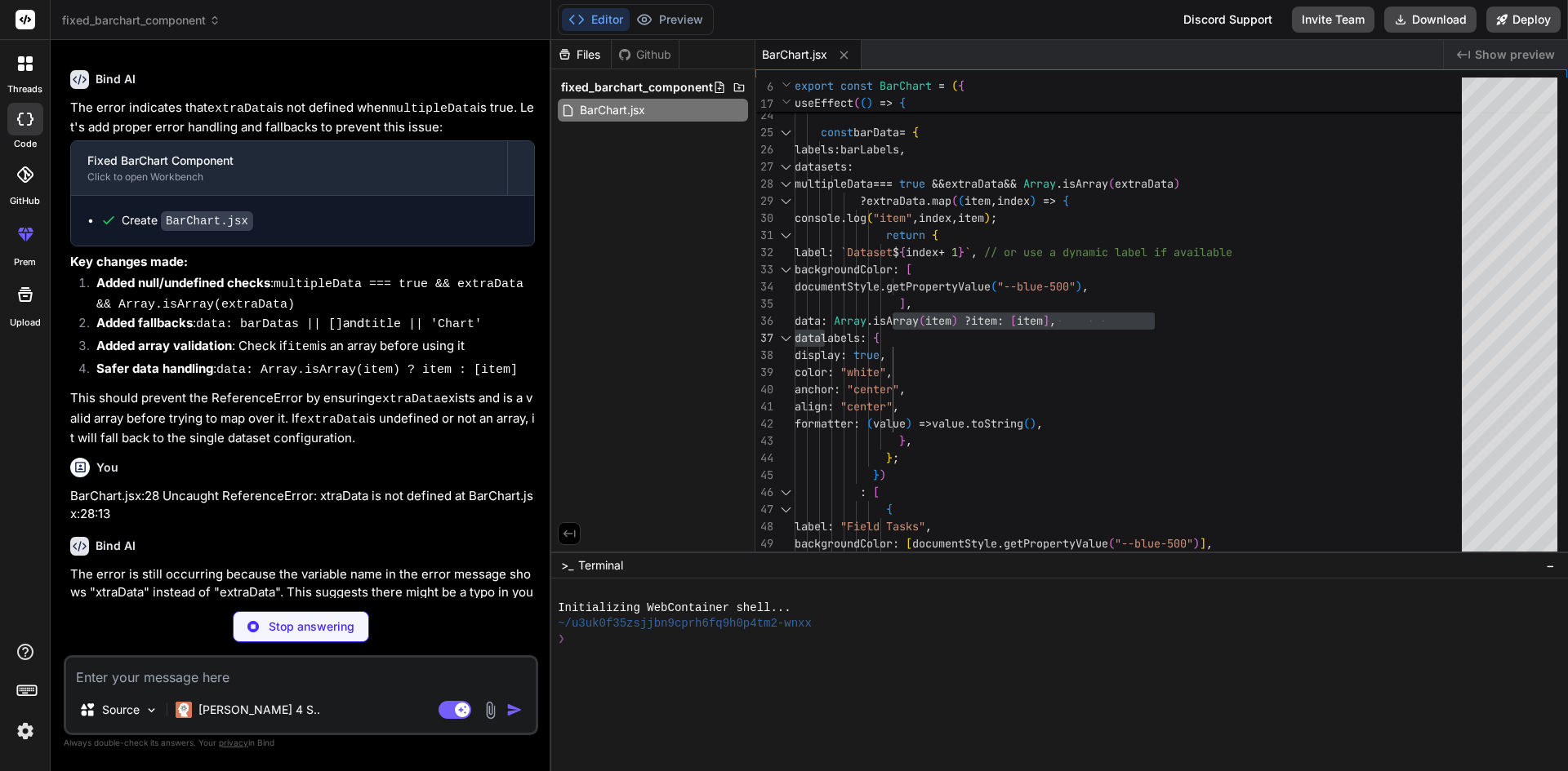
scroll to position [1554, 0]
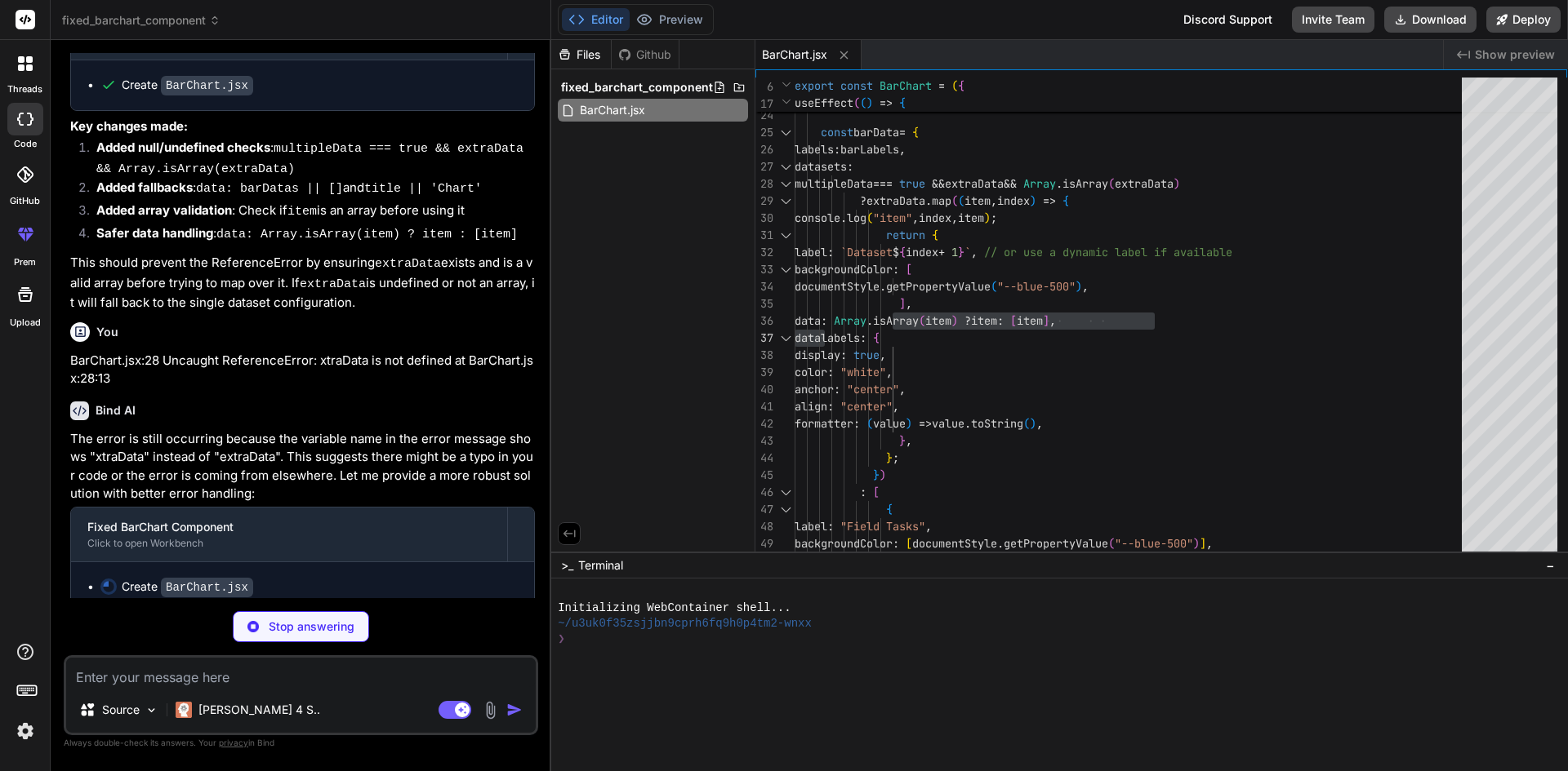
type textarea "x"
type textarea "};"
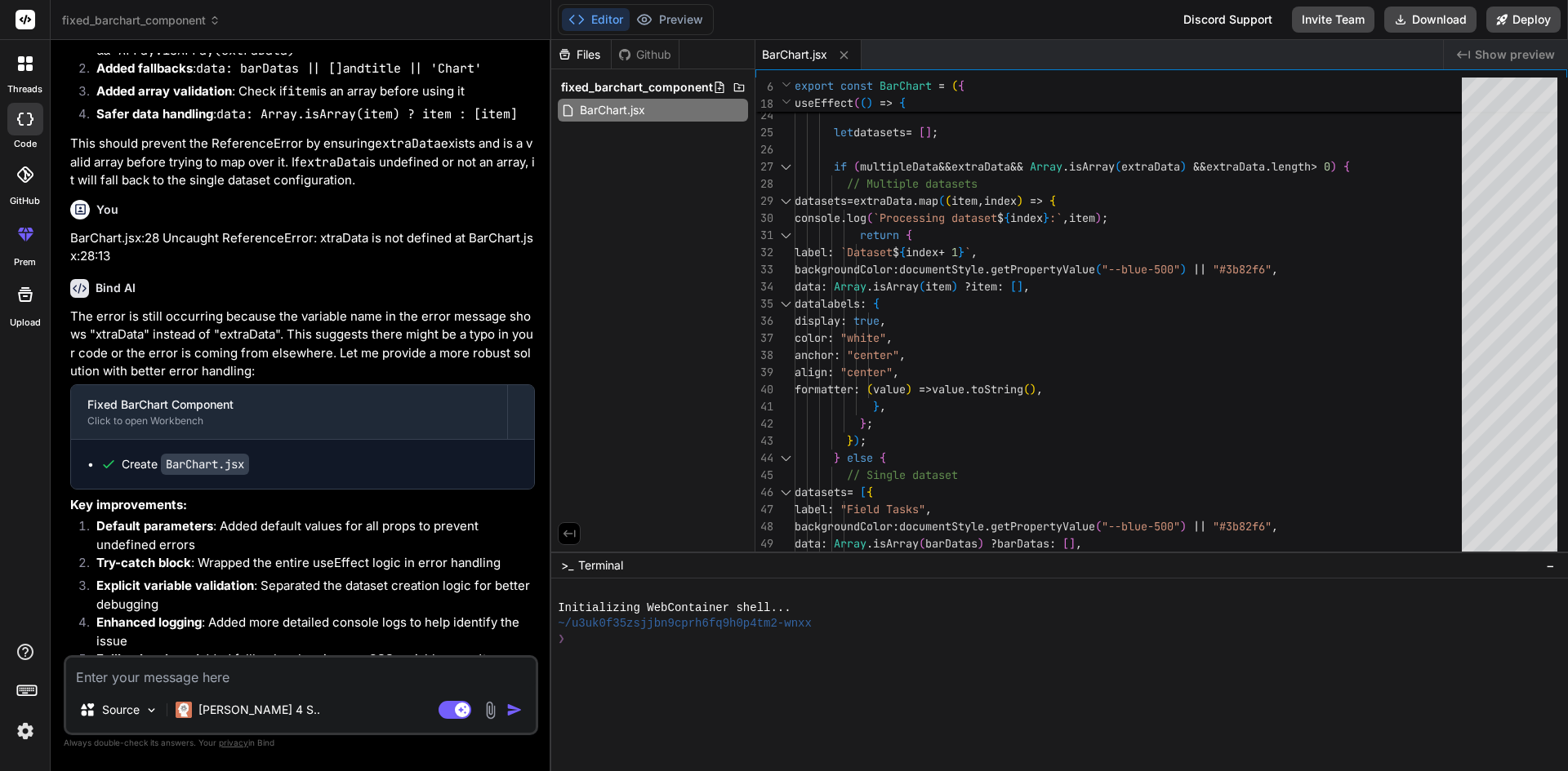
scroll to position [1941, 0]
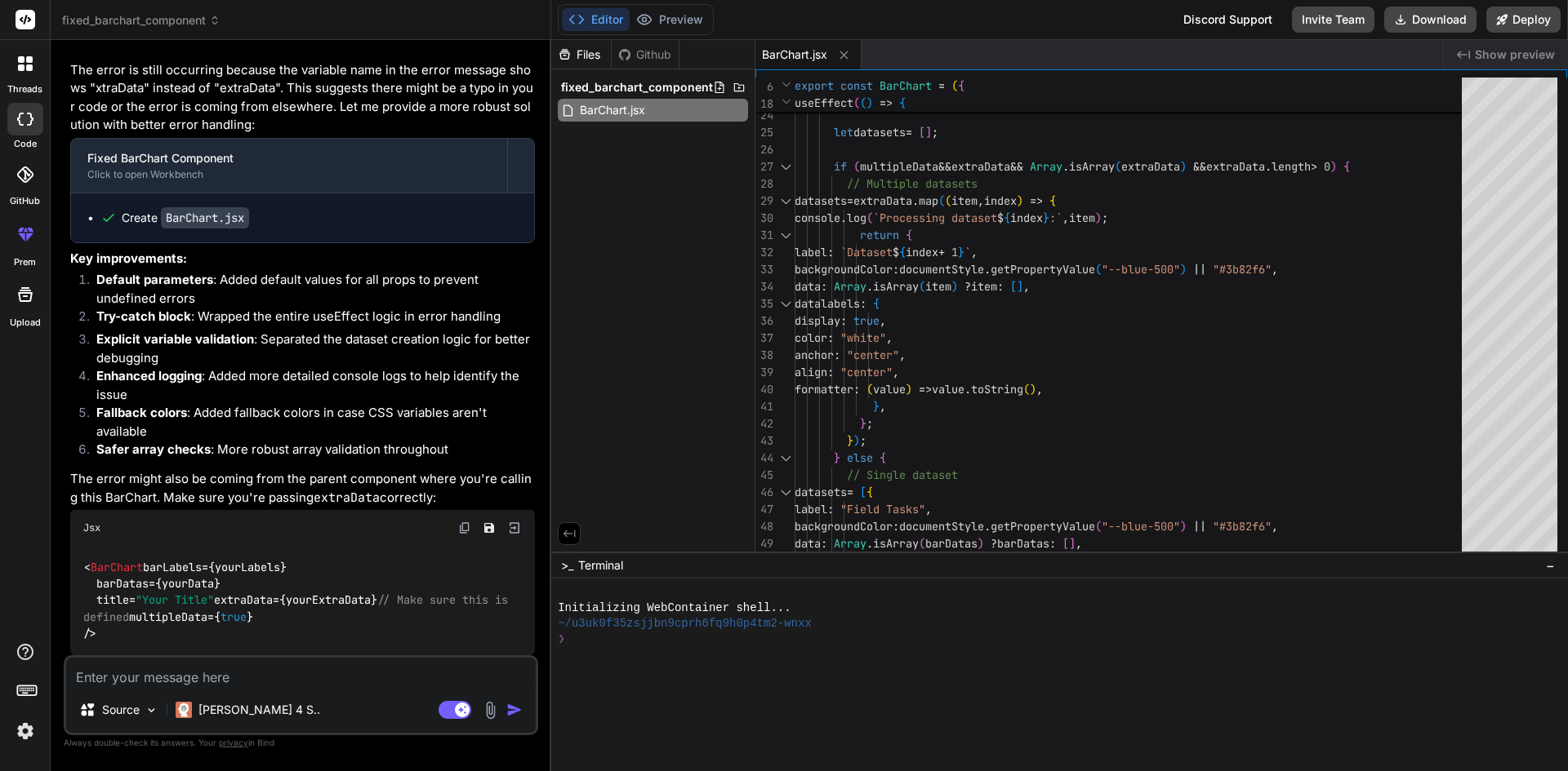
type textarea "x"
click at [277, 678] on textarea at bounding box center [301, 672] width 470 height 30
click at [239, 677] on textarea at bounding box center [301, 672] width 470 height 30
paste textarea "<BarChart barLabels={barLabels} barDatas={barData} title="Concerete Progress" m…"
type textarea "<BarChart barLabels={barLabels} barDatas={barData} title="Concerete Progress" m…"
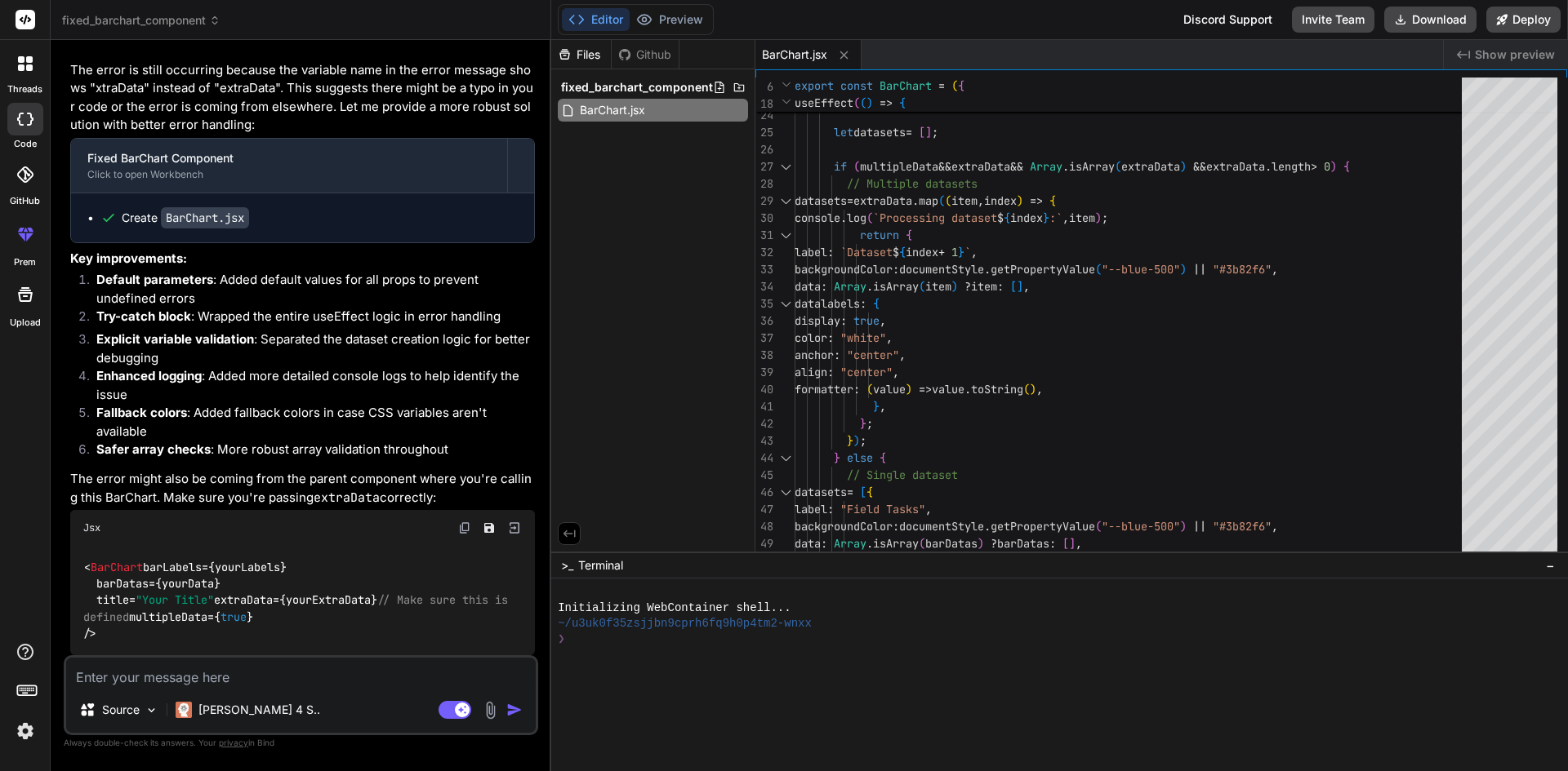
type textarea "x"
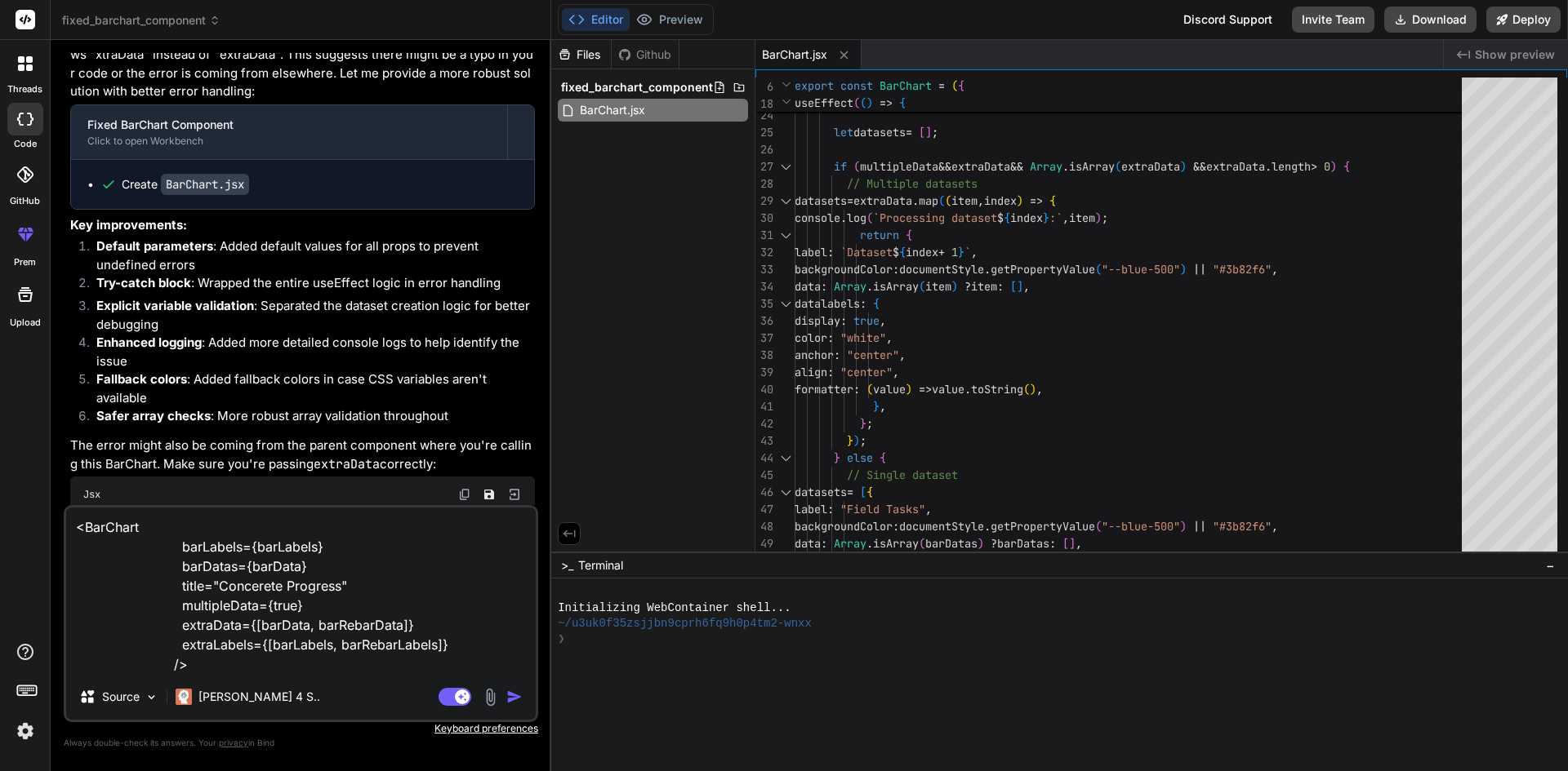
type textarea "<BarChart barLabels={barLabels} barDatas={barData} title="Concerete Progress" m…"
click at [510, 698] on img "button" at bounding box center [515, 697] width 16 height 16
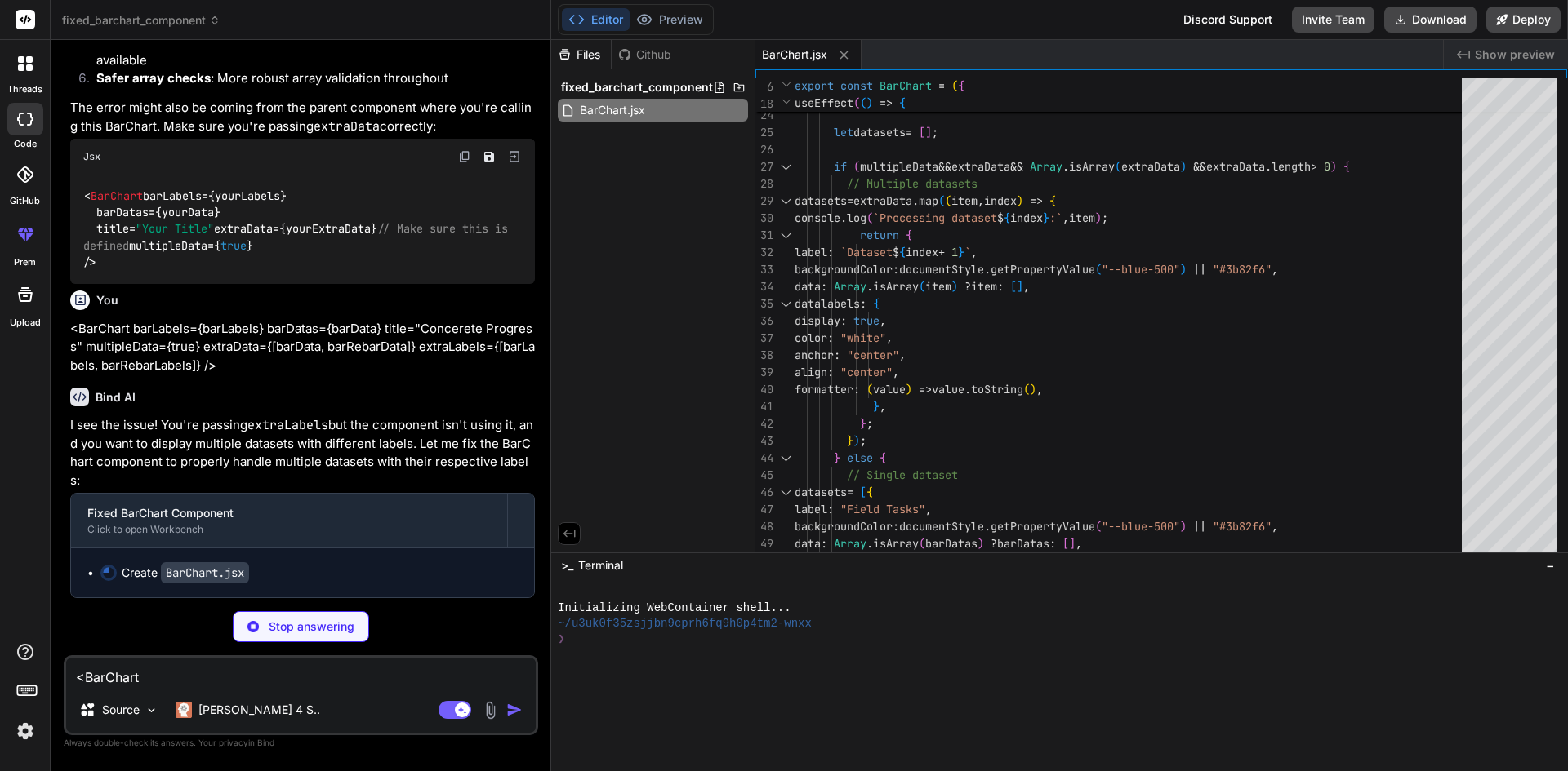
scroll to position [2311, 0]
type textarea "x"
type textarea "plugins={[ChartDataLabels]} /> </div> </Card> </Col> ); };"
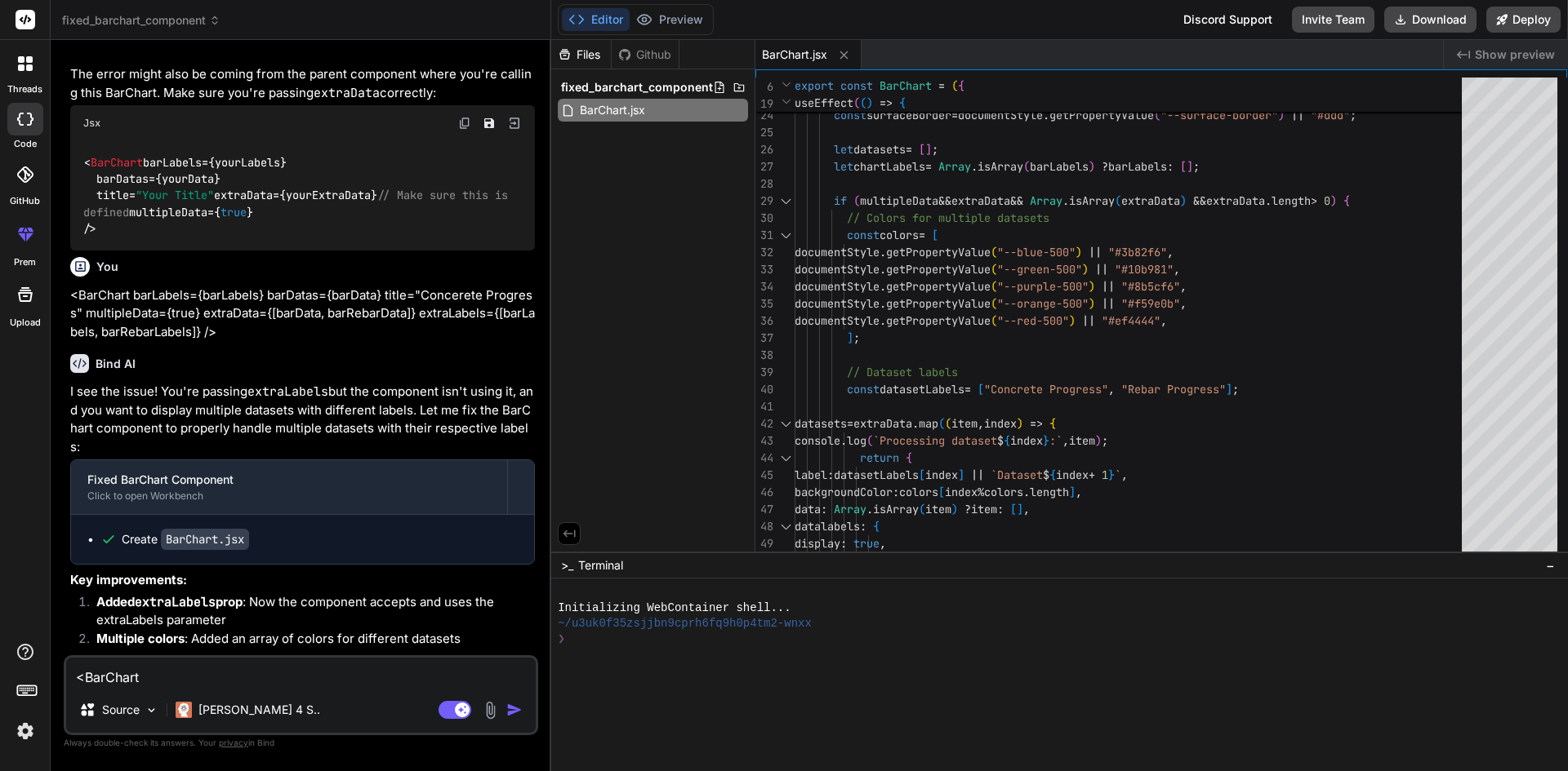
type textarea "x"
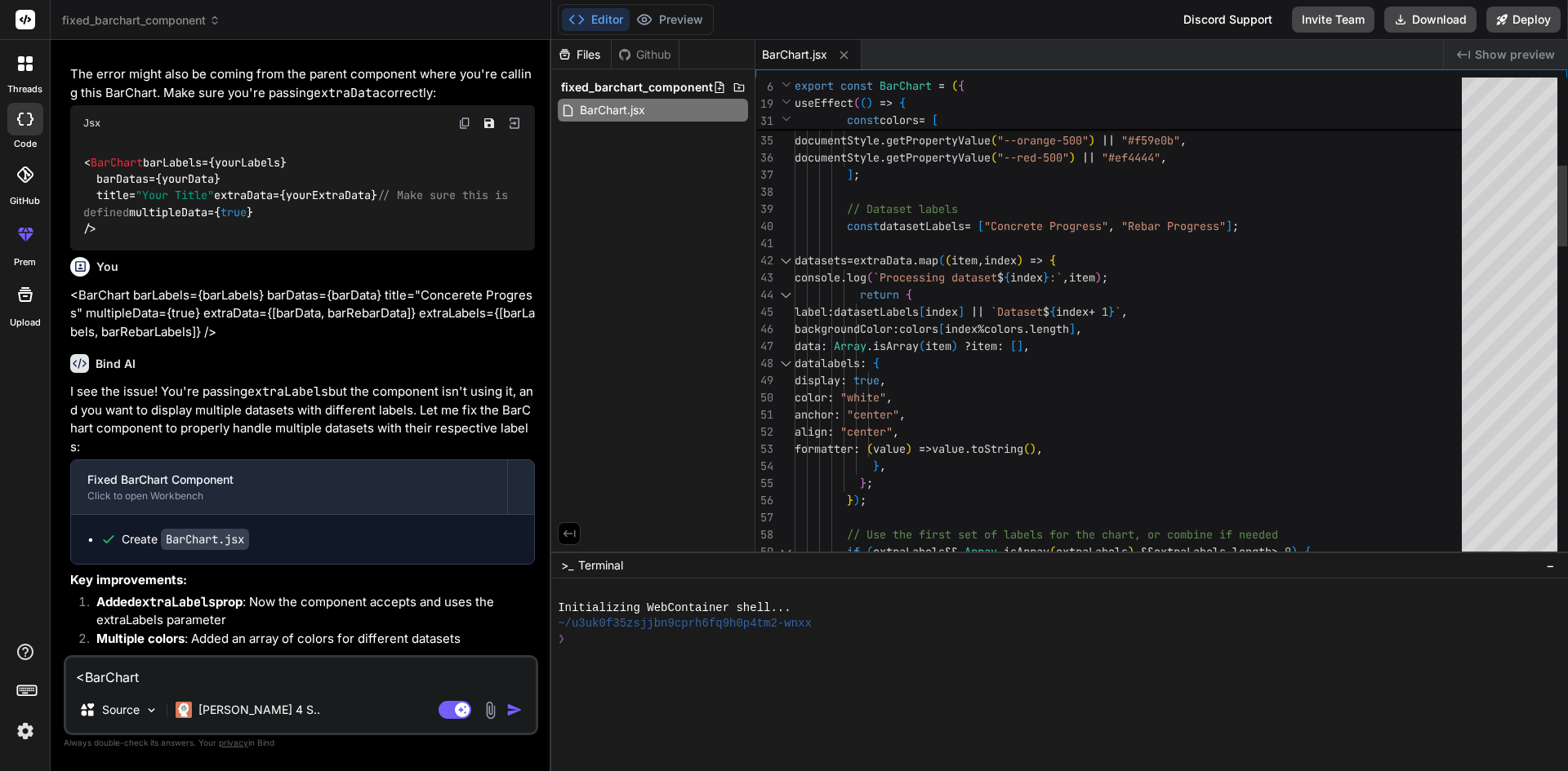
type textarea "datasets = extraData.map((item, index) => { console.log(`Processing dataset ${i…"
drag, startPoint x: 859, startPoint y: 347, endPoint x: 1064, endPoint y: 345, distance: 205.0
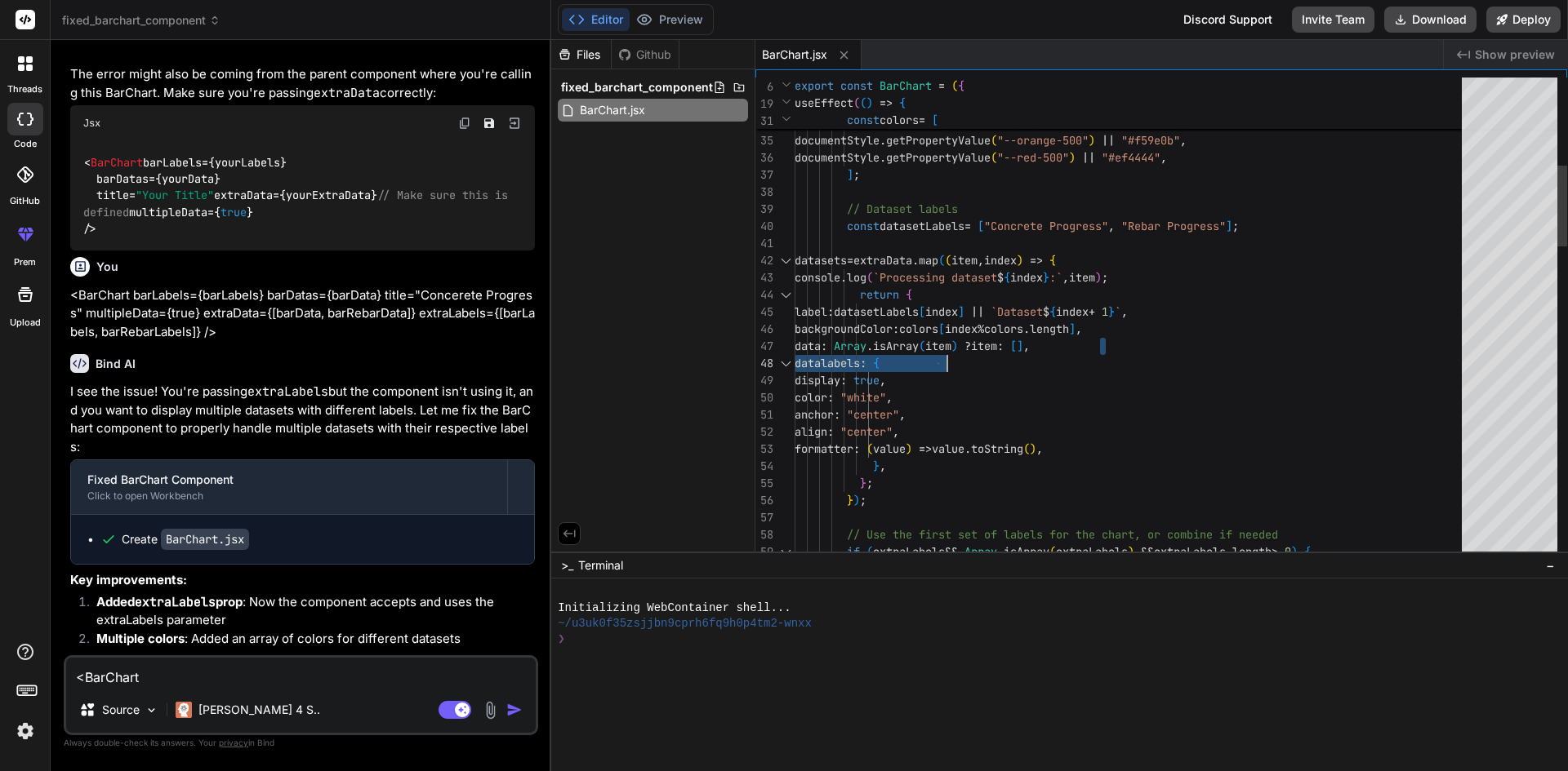
drag, startPoint x: 1140, startPoint y: 345, endPoint x: 1038, endPoint y: 349, distance: 102.1
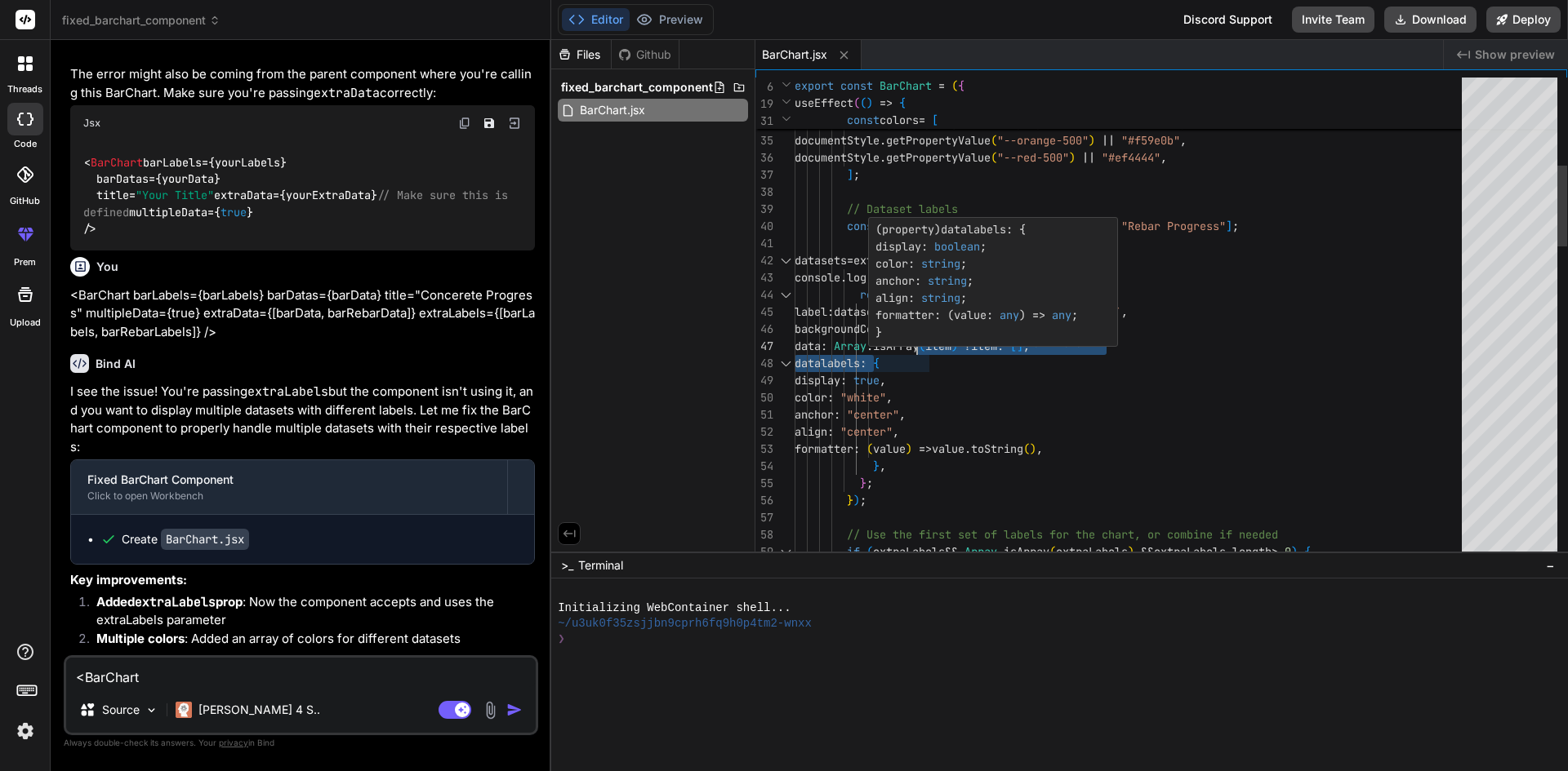
drag, startPoint x: 873, startPoint y: 347, endPoint x: 980, endPoint y: 337, distance: 107.5
drag, startPoint x: 1078, startPoint y: 365, endPoint x: 999, endPoint y: 365, distance: 79.0
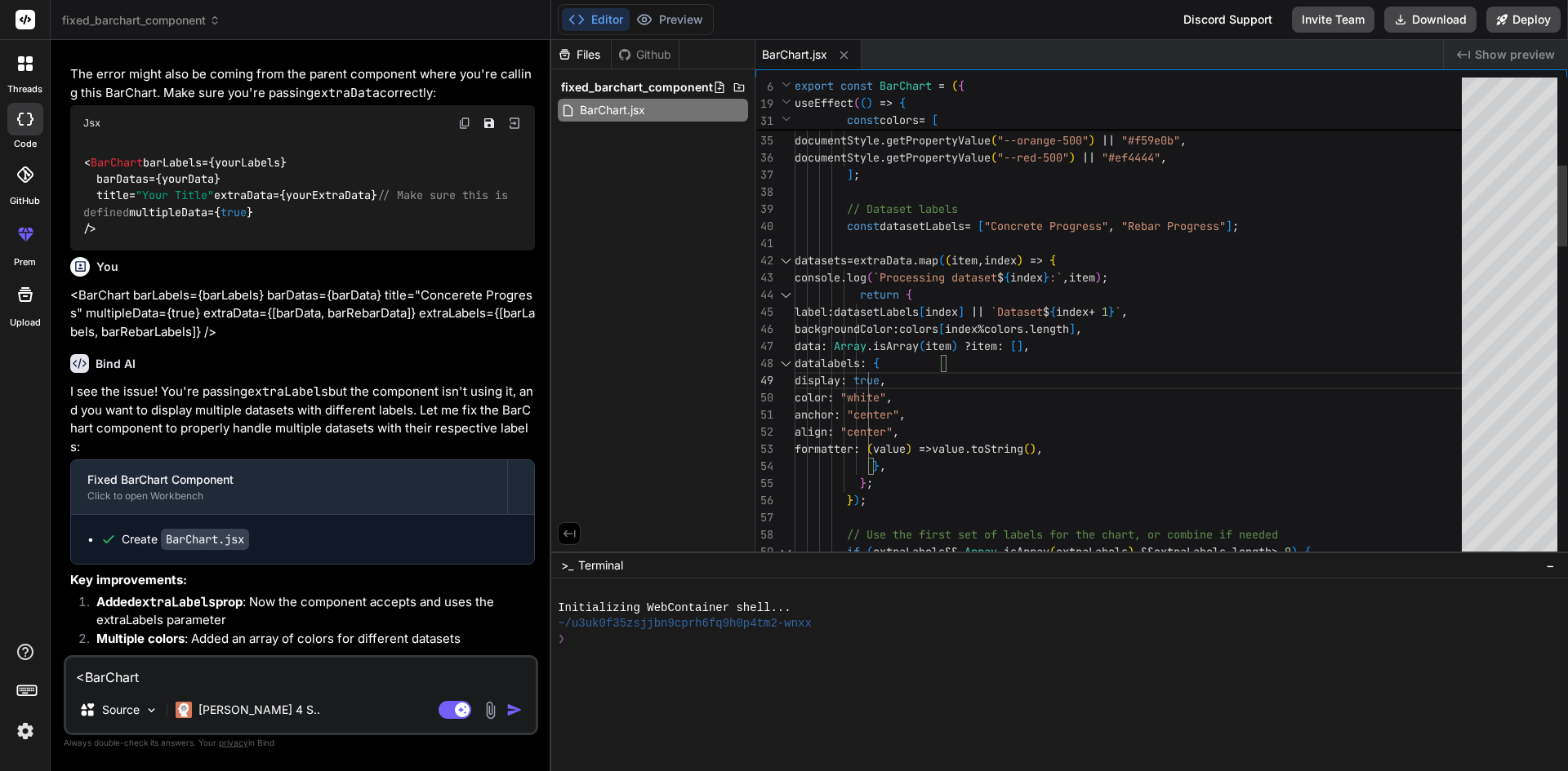
click at [1074, 681] on div at bounding box center [1052, 686] width 988 height 15
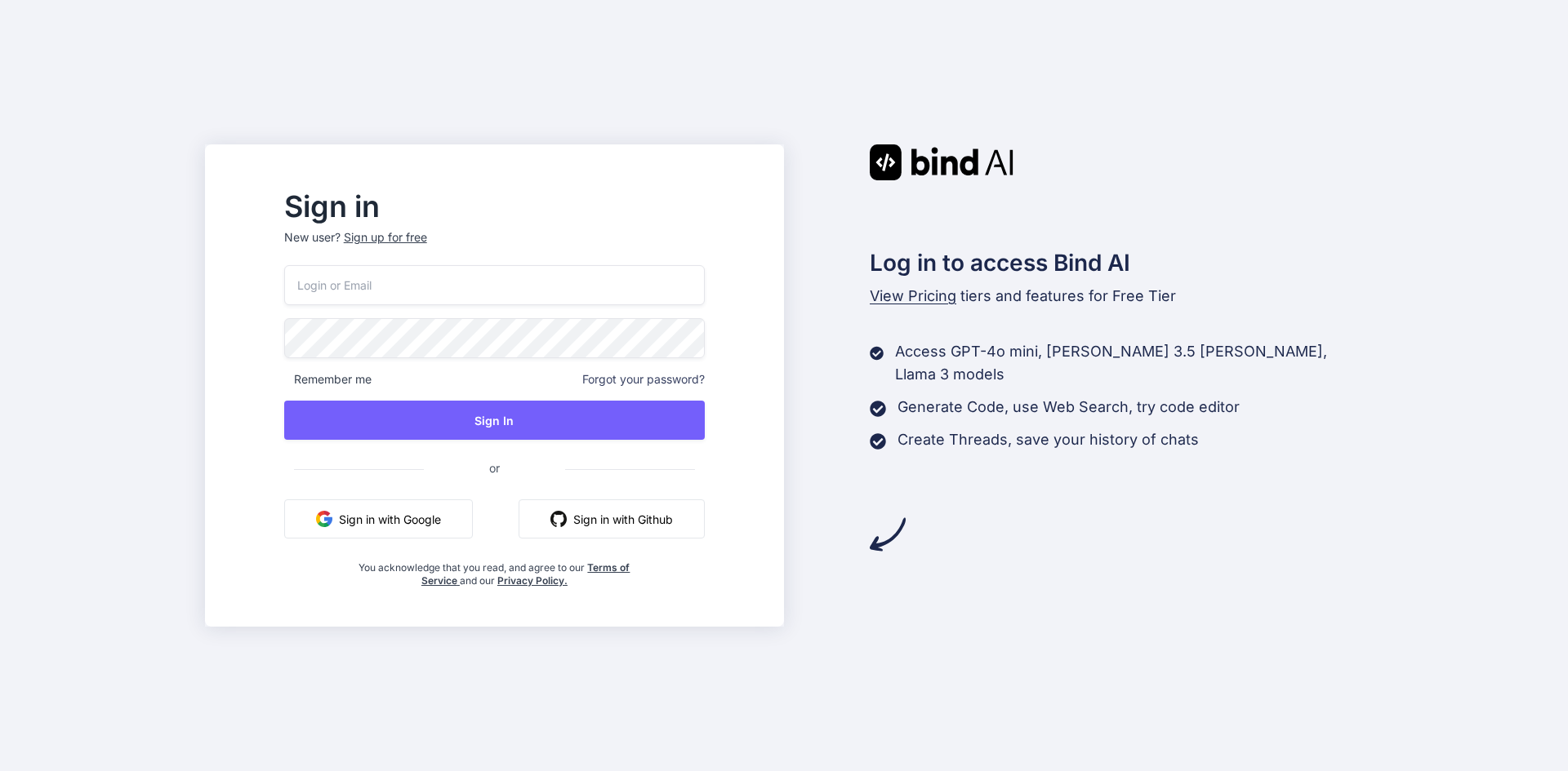
click at [487, 292] on input "email" at bounding box center [494, 285] width 420 height 40
type input "a"
type input "chetuabinash@gmail.com"
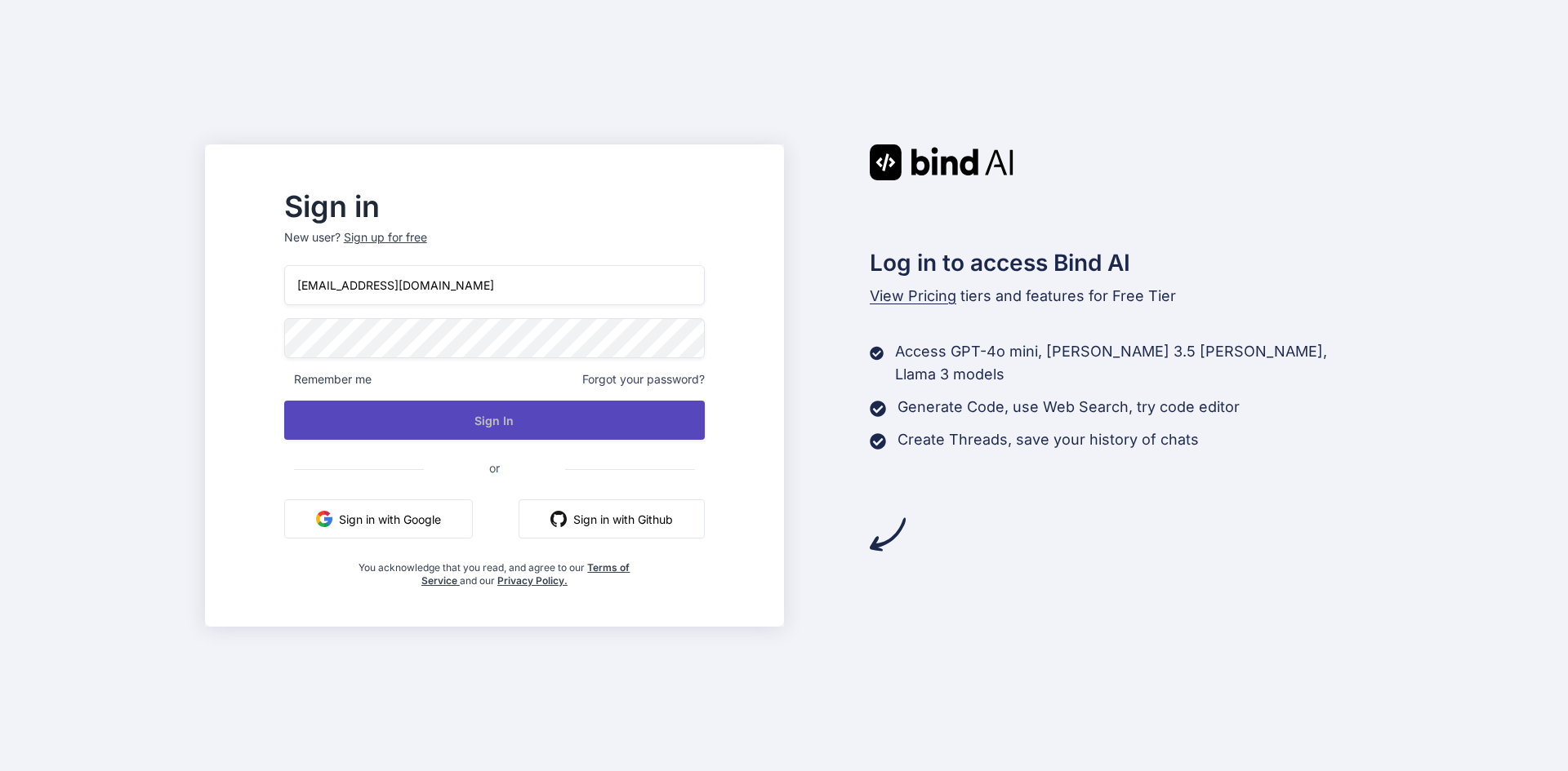
click at [497, 419] on button "Sign In" at bounding box center [494, 420] width 420 height 40
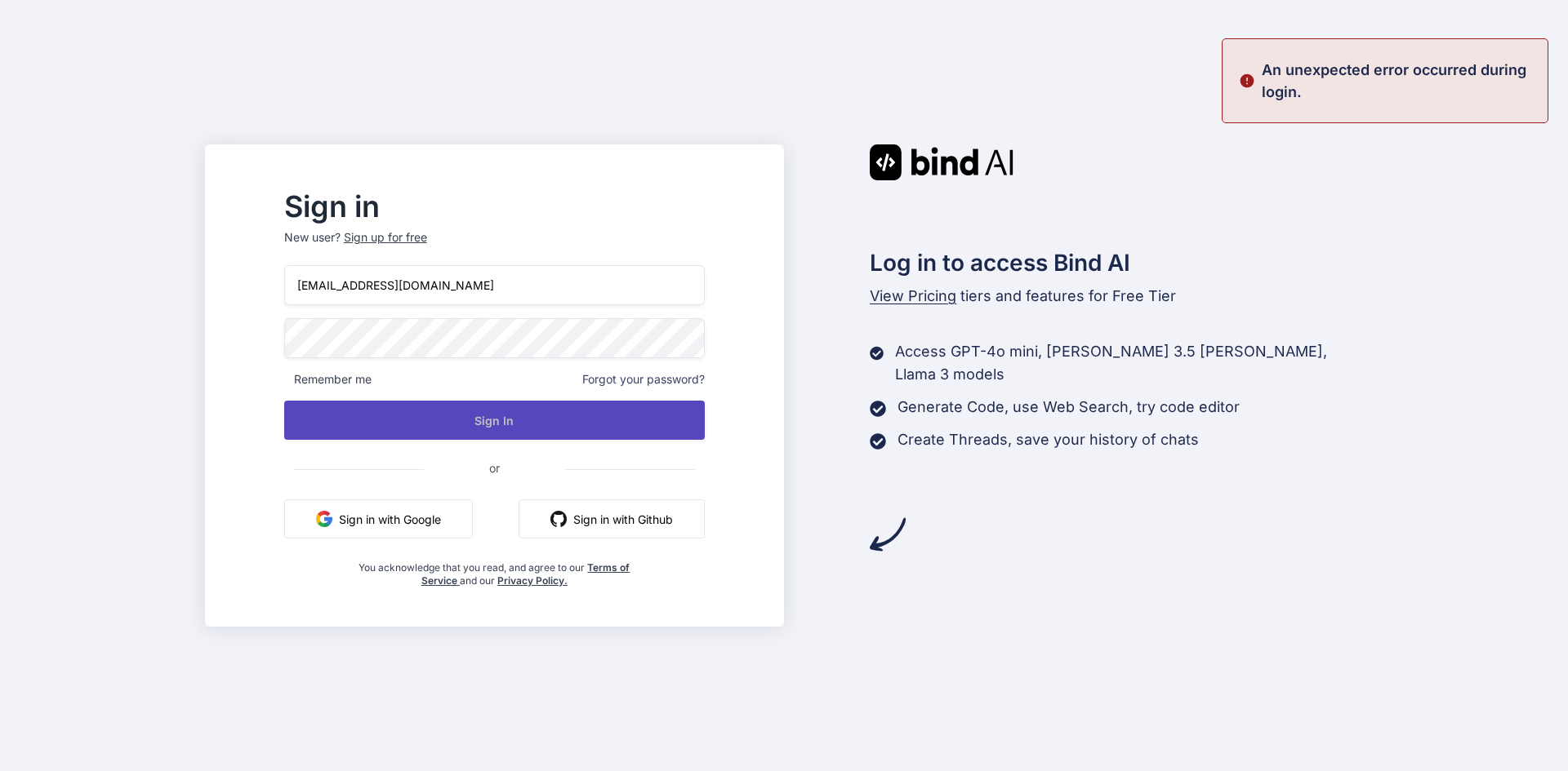
click at [439, 417] on button "Sign In" at bounding box center [494, 420] width 420 height 40
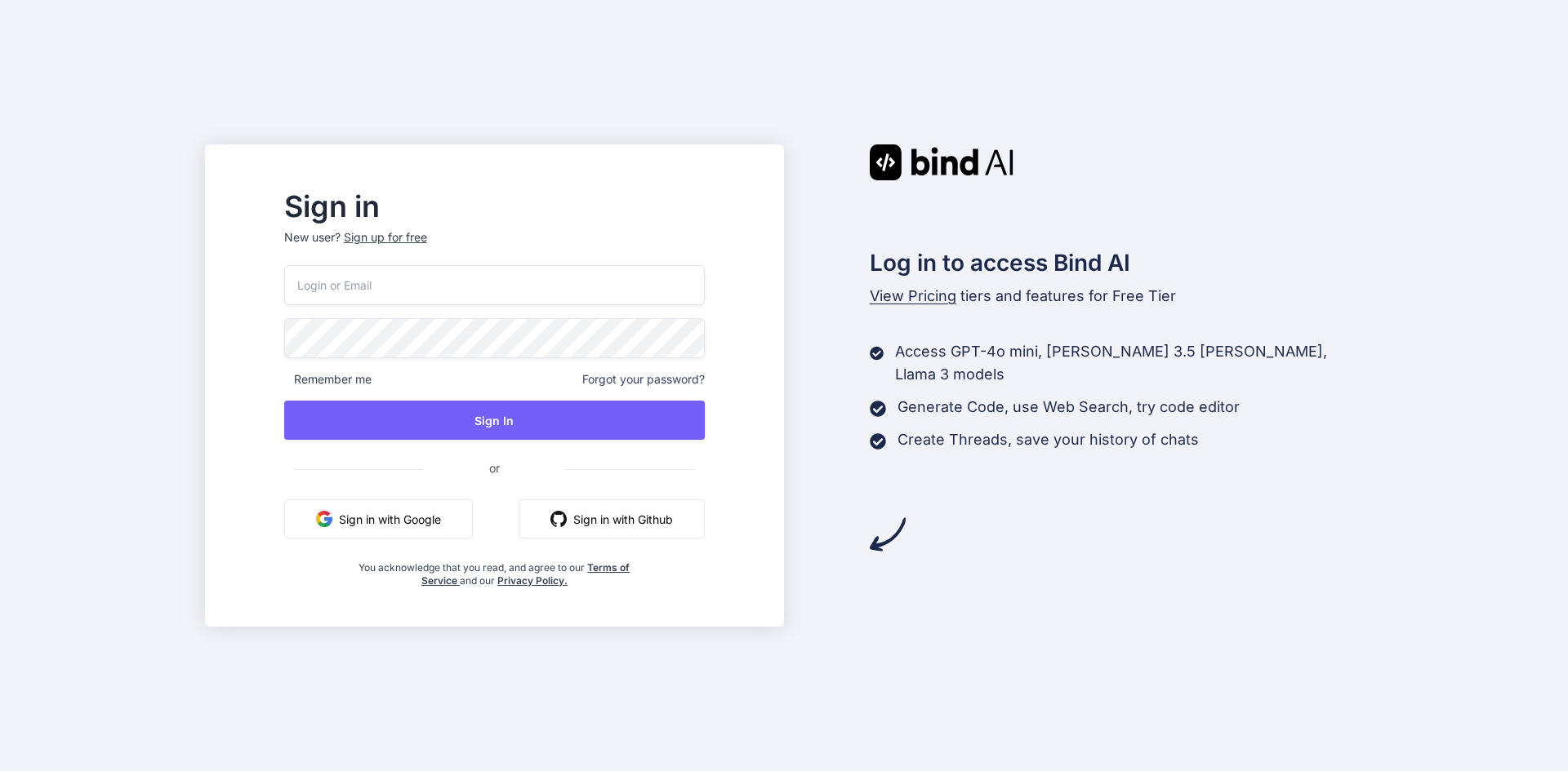
click at [508, 295] on input "email" at bounding box center [494, 285] width 420 height 40
click at [438, 526] on button "Sign in with Google" at bounding box center [379, 519] width 189 height 40
